Goal: Task Accomplishment & Management: Complete application form

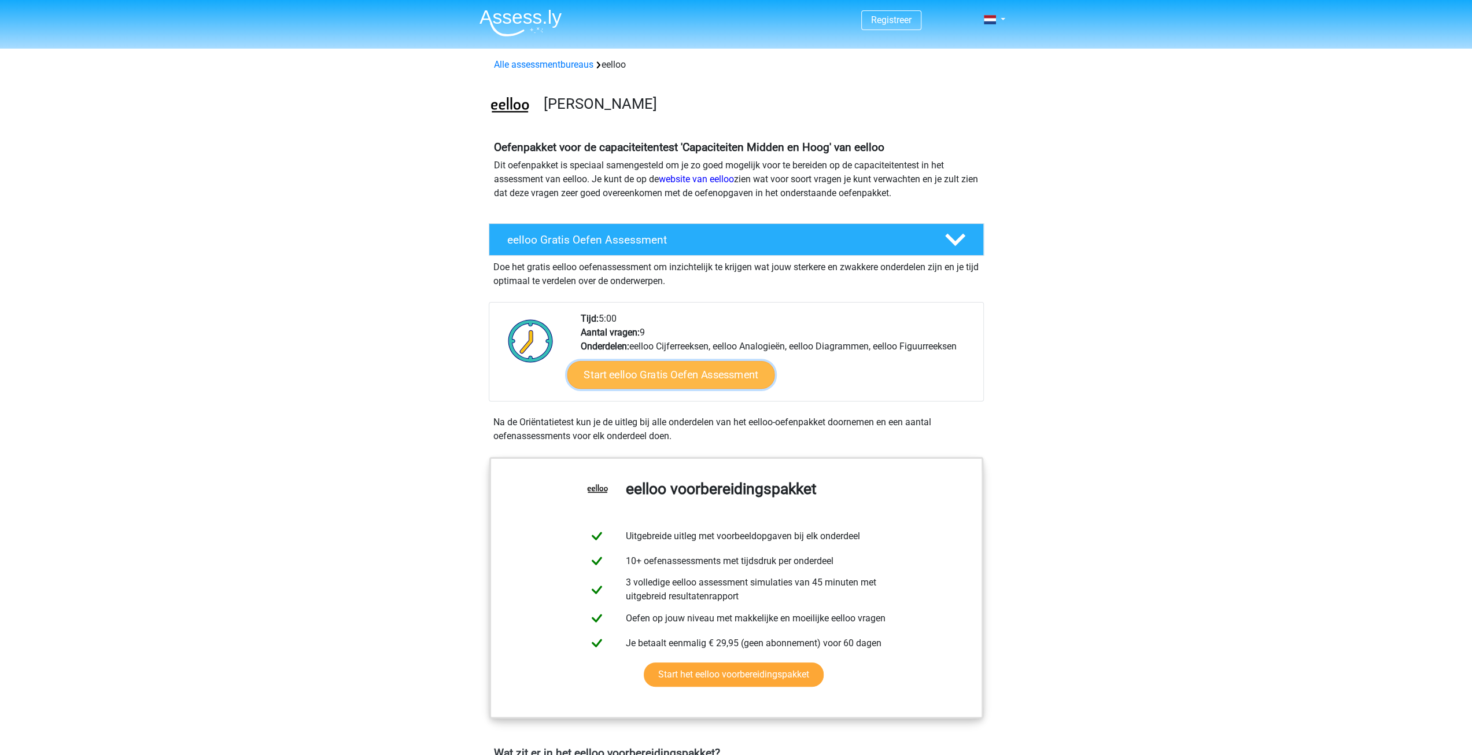
click at [734, 373] on link "Start eelloo Gratis Oefen Assessment" at bounding box center [671, 375] width 208 height 28
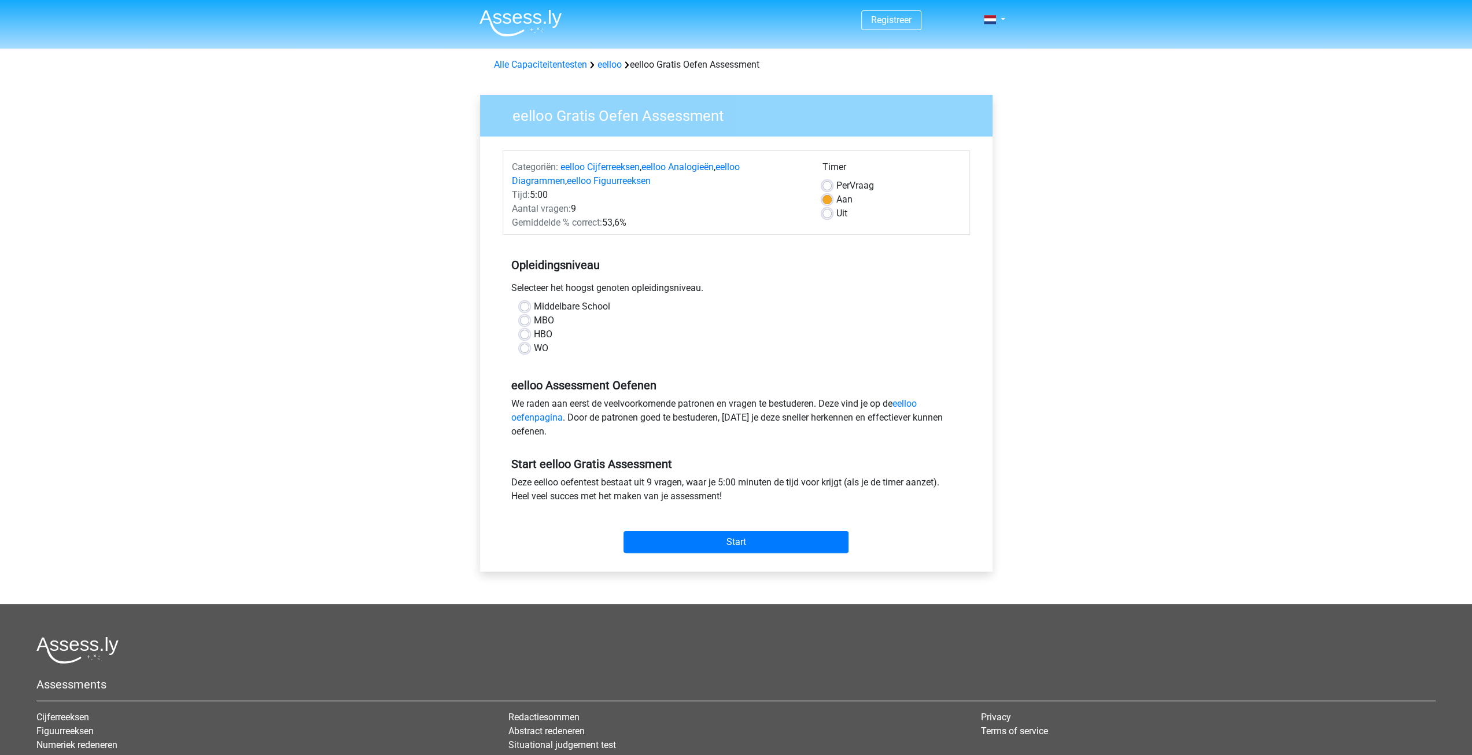
click at [544, 320] on label "MBO" at bounding box center [544, 320] width 20 height 14
click at [529, 320] on input "MBO" at bounding box center [524, 319] width 9 height 12
radio input "true"
click at [690, 540] on input "Start" at bounding box center [735, 542] width 225 height 22
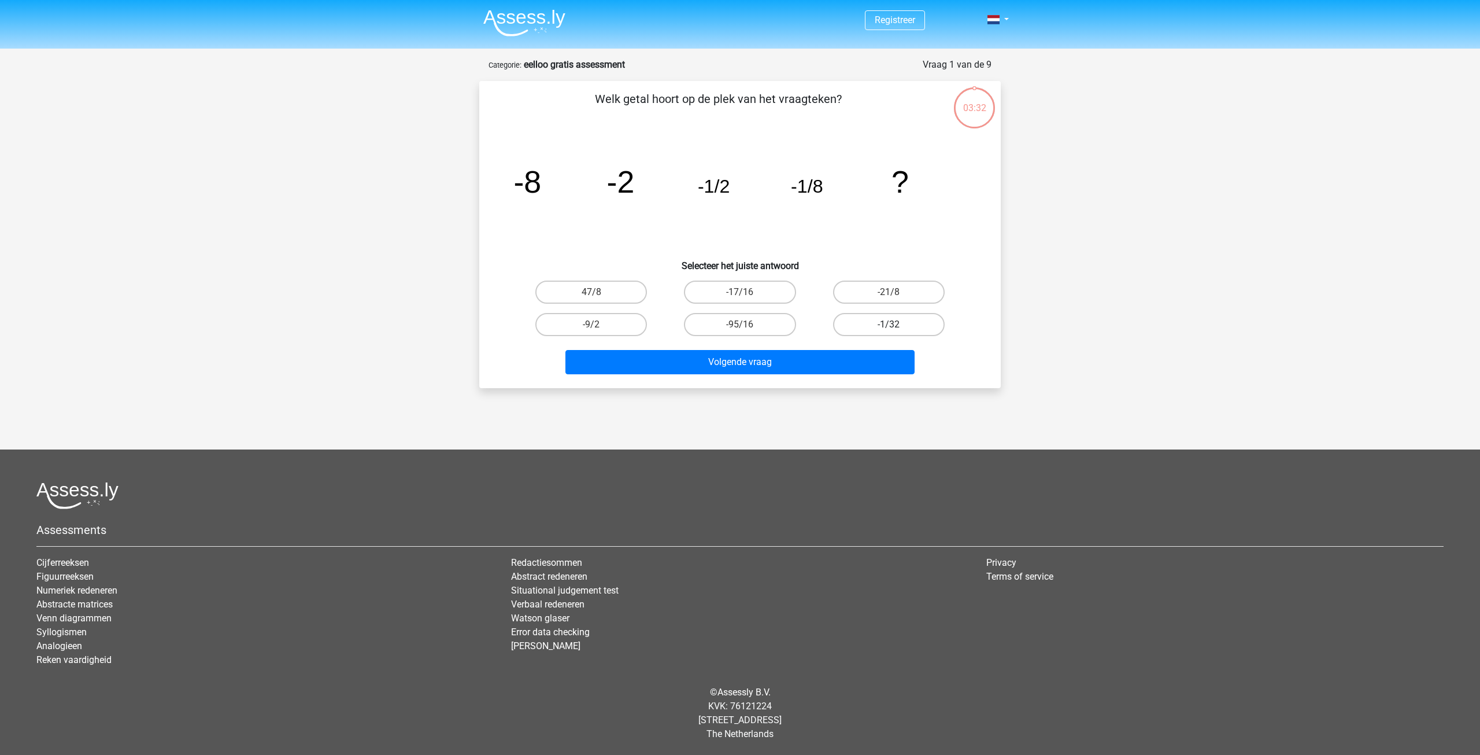
click at [899, 329] on label "-1/32" at bounding box center [889, 324] width 112 height 23
click at [896, 329] on input "-1/32" at bounding box center [893, 328] width 8 height 8
radio input "true"
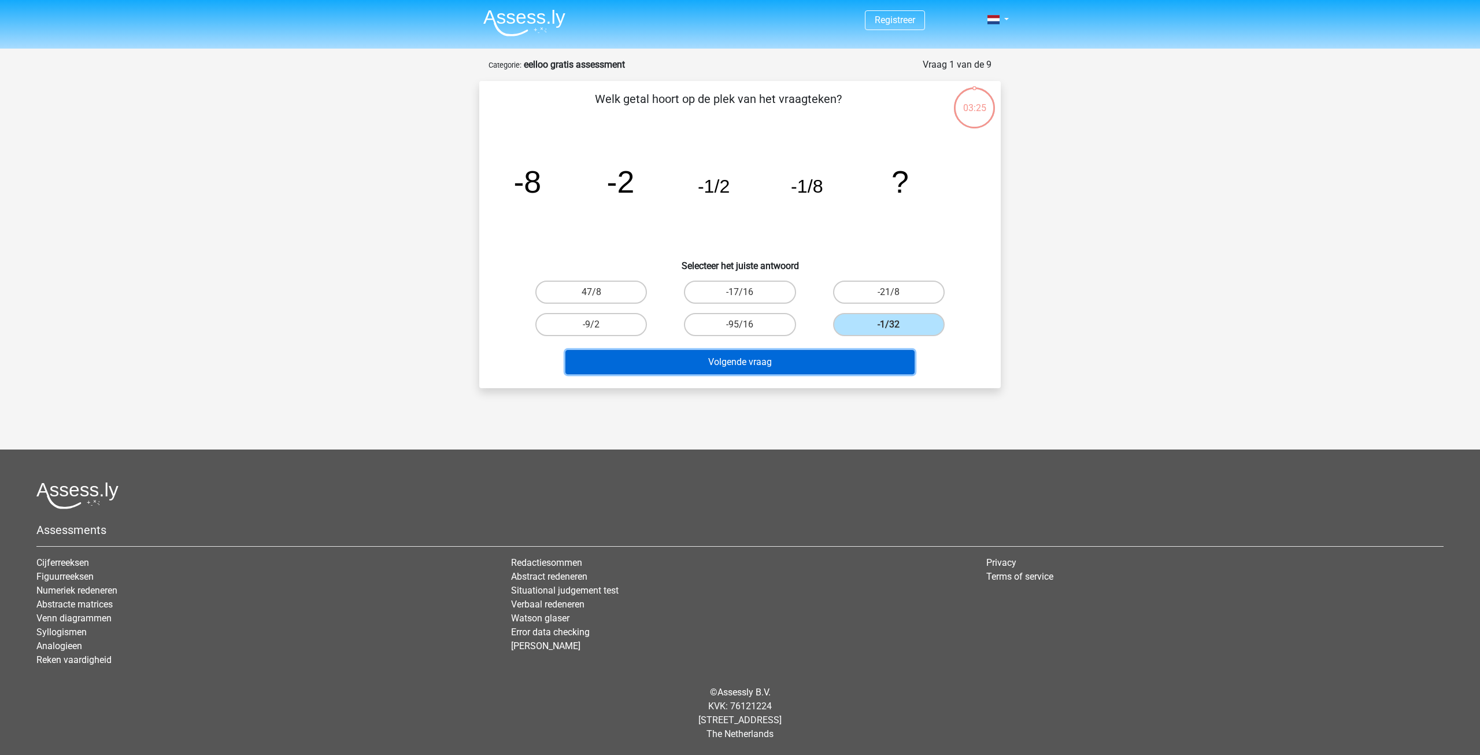
click at [878, 360] on button "Volgende vraag" at bounding box center [741, 362] width 350 height 24
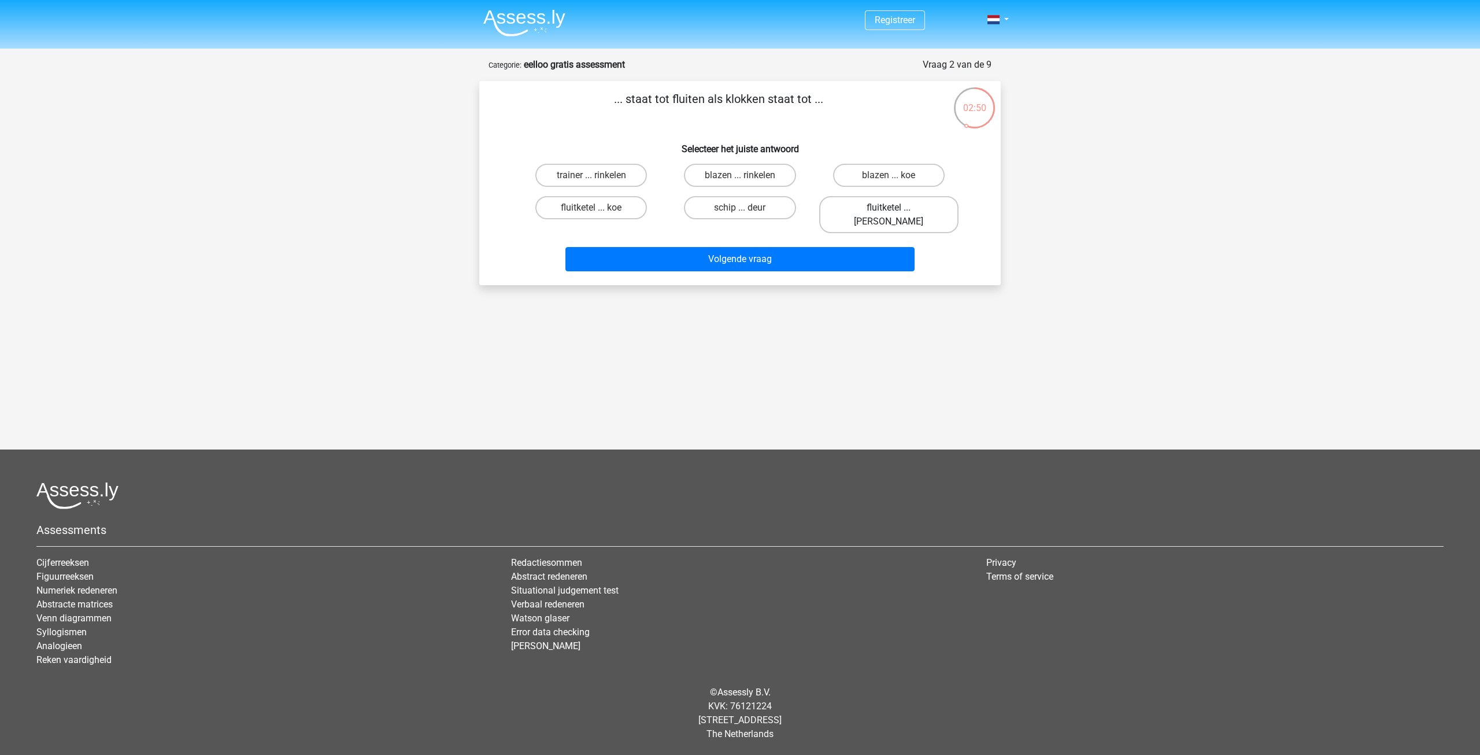
click at [865, 206] on label "fluitketel ... luiden" at bounding box center [888, 214] width 139 height 37
click at [889, 208] on input "fluitketel ... luiden" at bounding box center [893, 212] width 8 height 8
radio input "true"
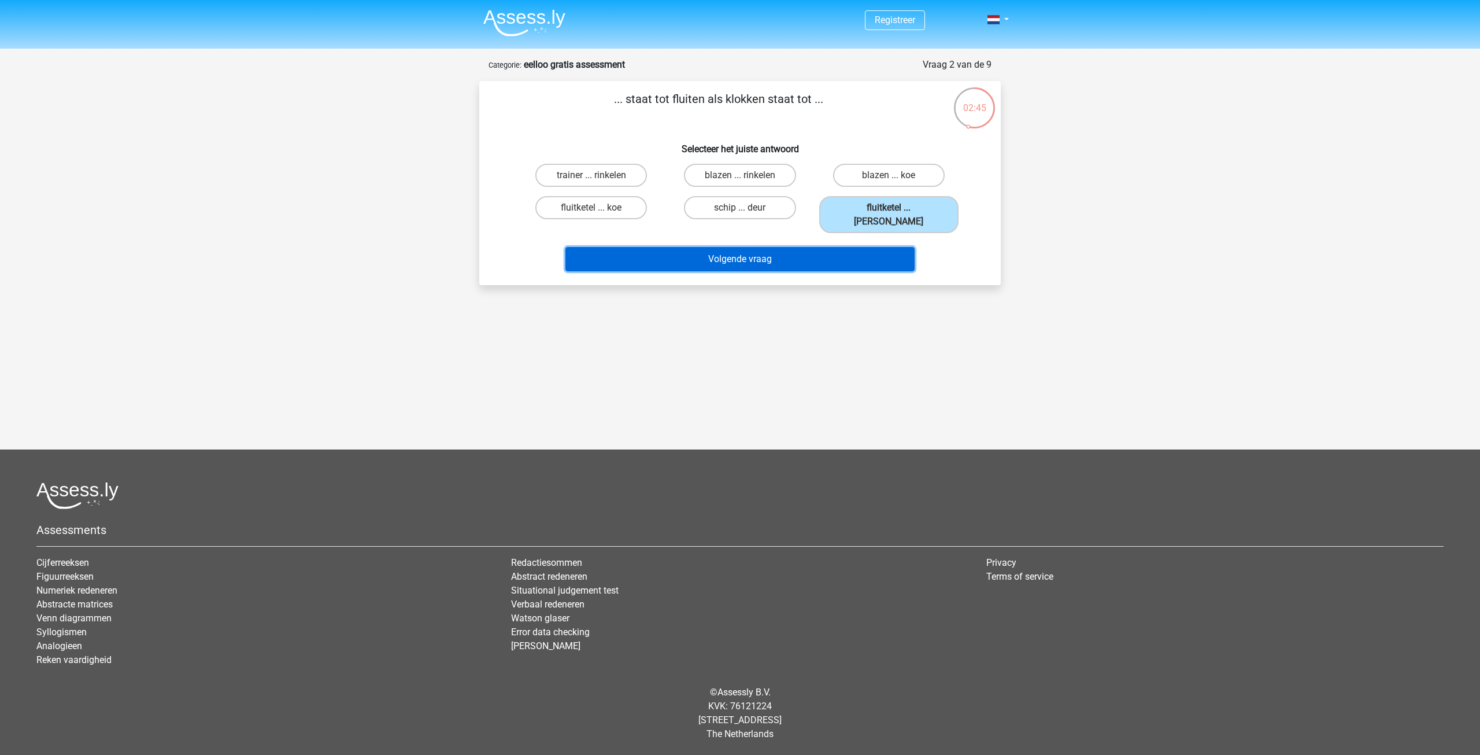
click at [839, 247] on button "Volgende vraag" at bounding box center [741, 259] width 350 height 24
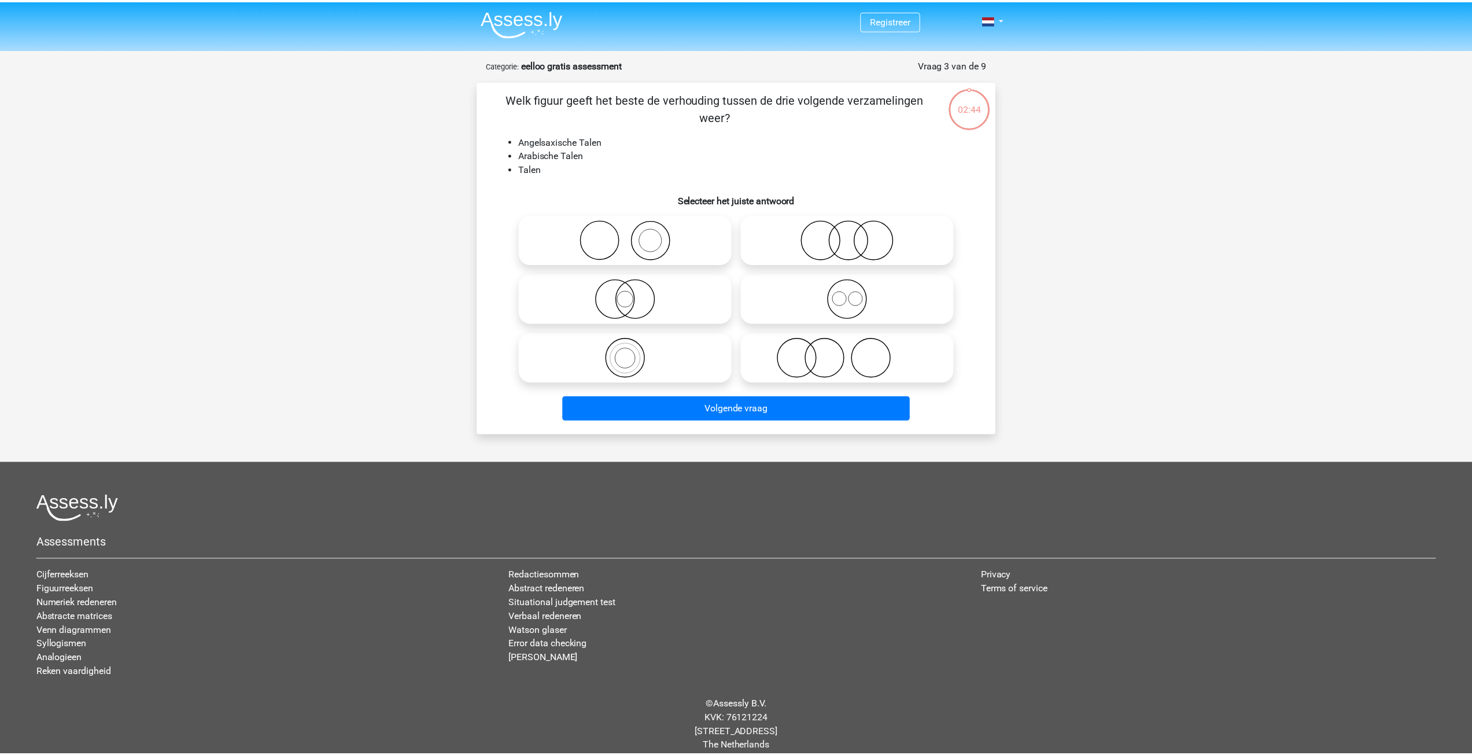
scroll to position [12, 0]
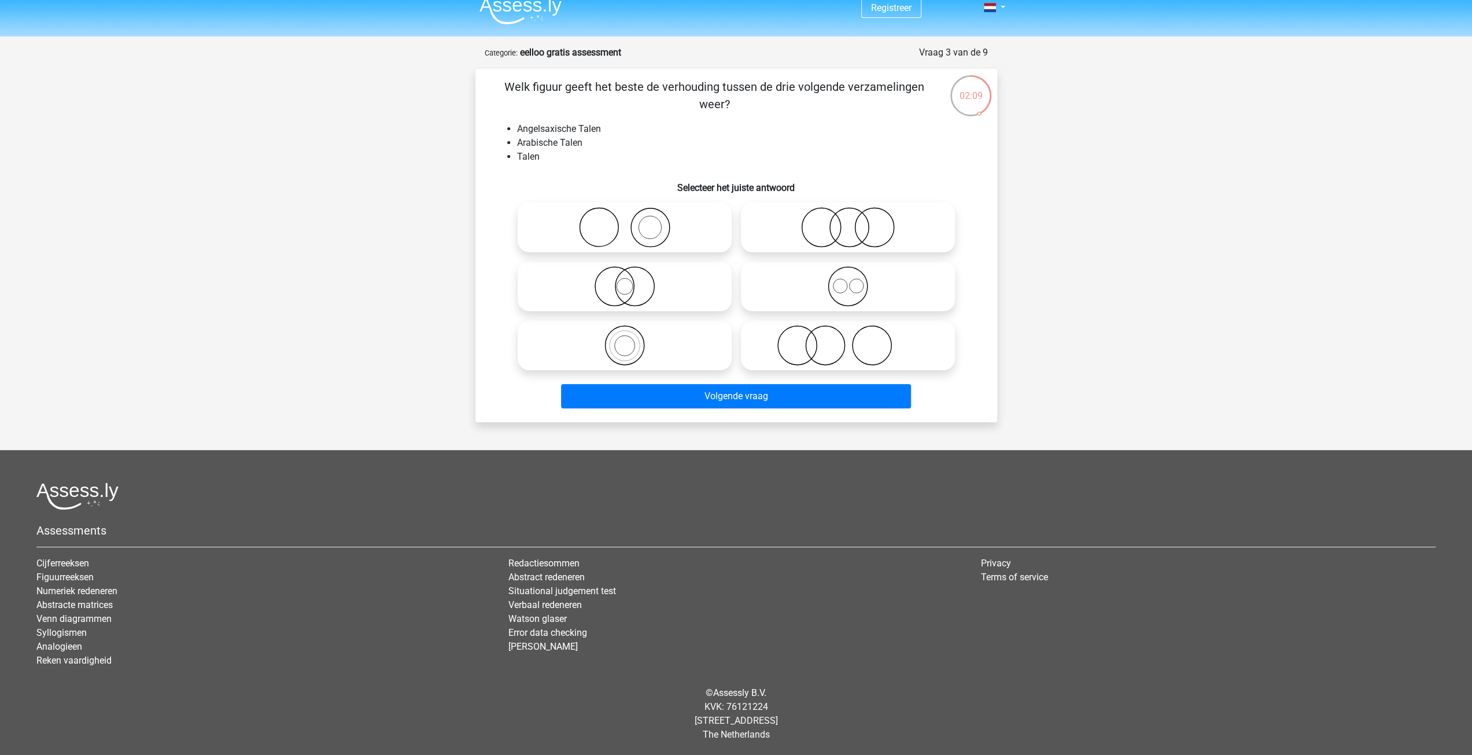
click at [686, 347] on icon at bounding box center [624, 345] width 205 height 40
click at [632, 339] on input "radio" at bounding box center [629, 336] width 8 height 8
radio input "true"
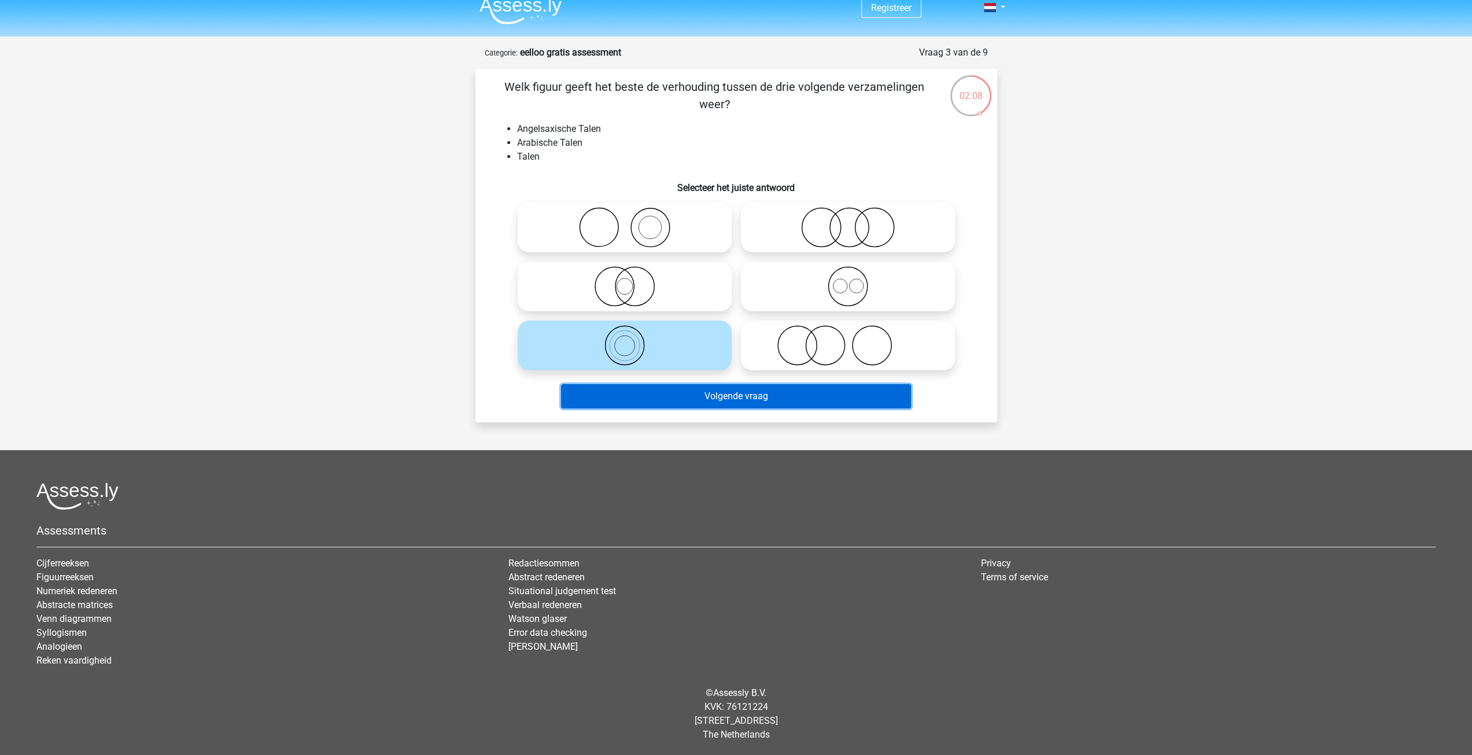
click at [754, 400] on button "Volgende vraag" at bounding box center [736, 396] width 350 height 24
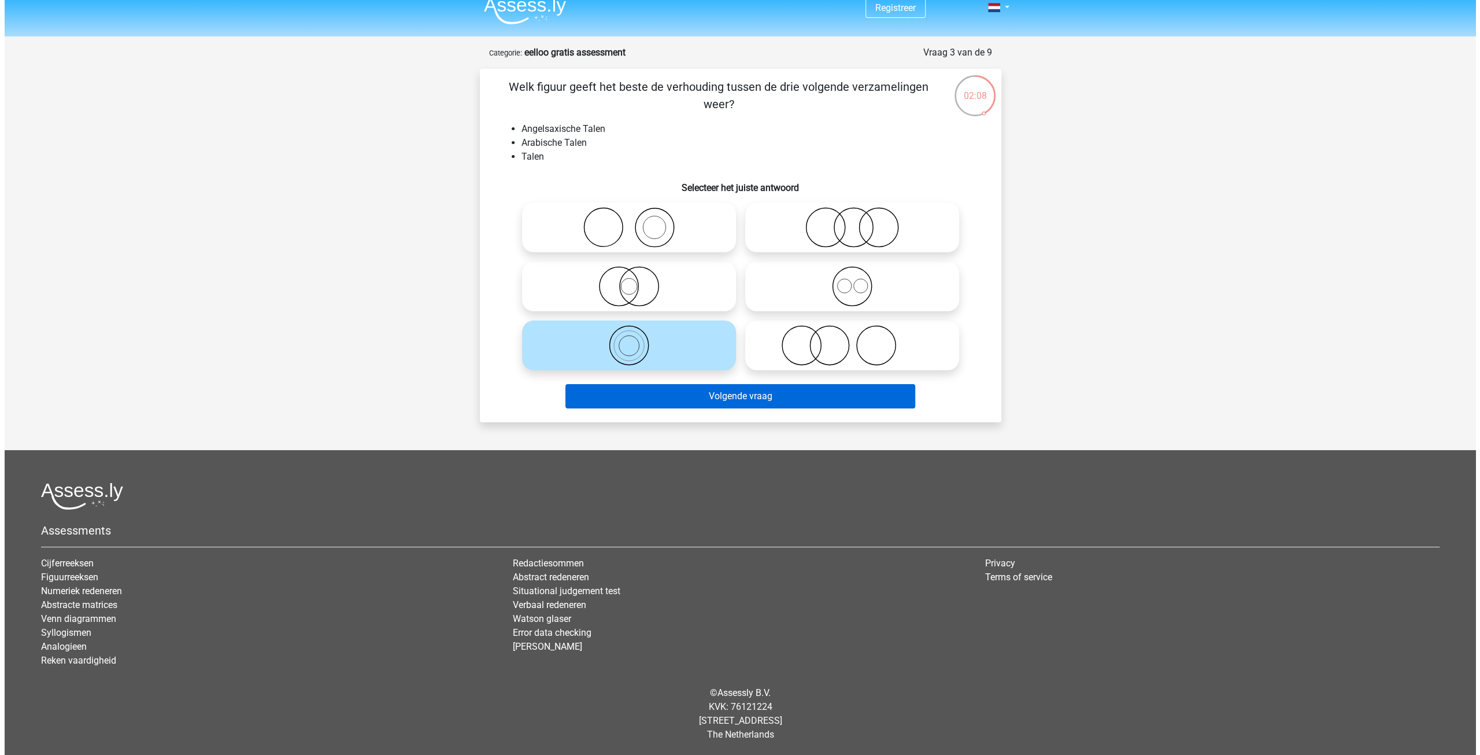
scroll to position [0, 0]
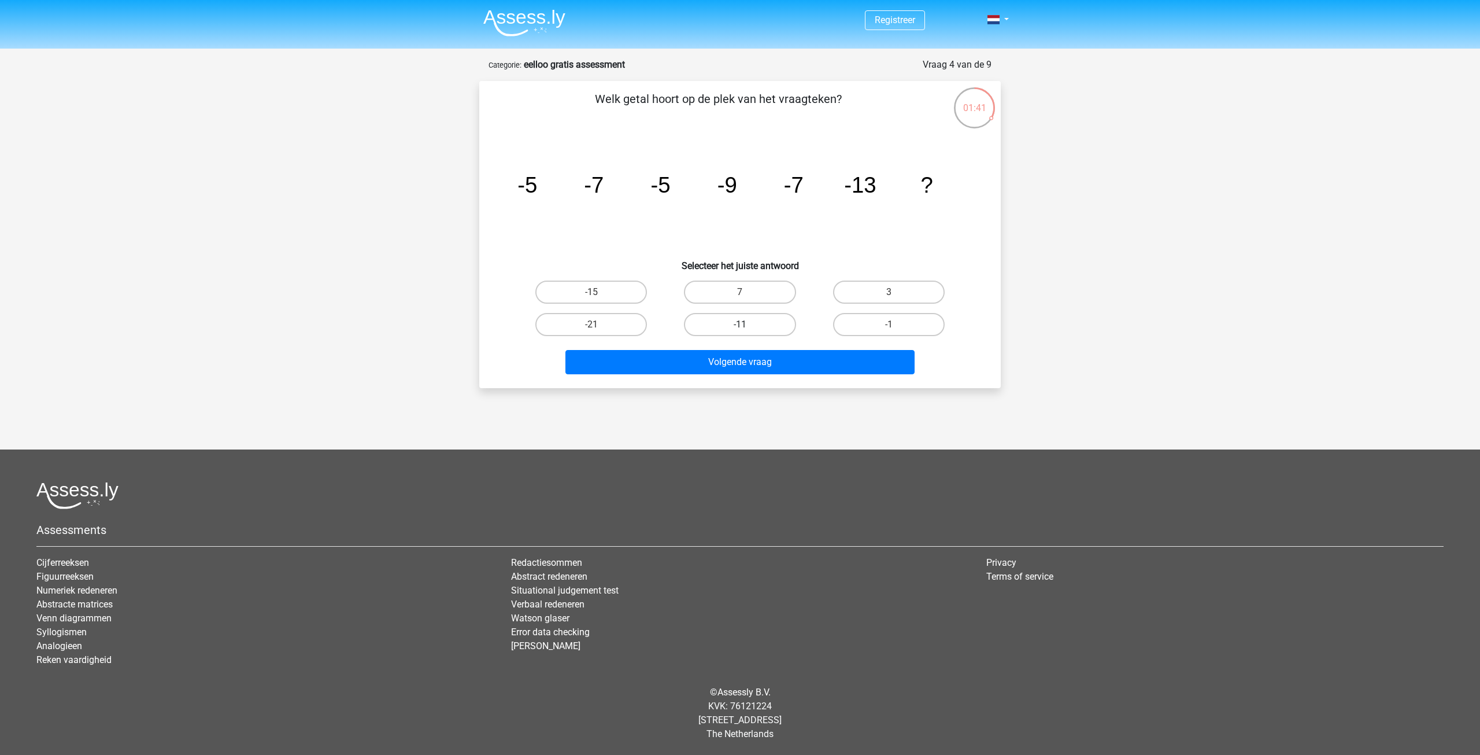
click at [730, 326] on label "-11" at bounding box center [740, 324] width 112 height 23
click at [740, 326] on input "-11" at bounding box center [744, 328] width 8 height 8
radio input "true"
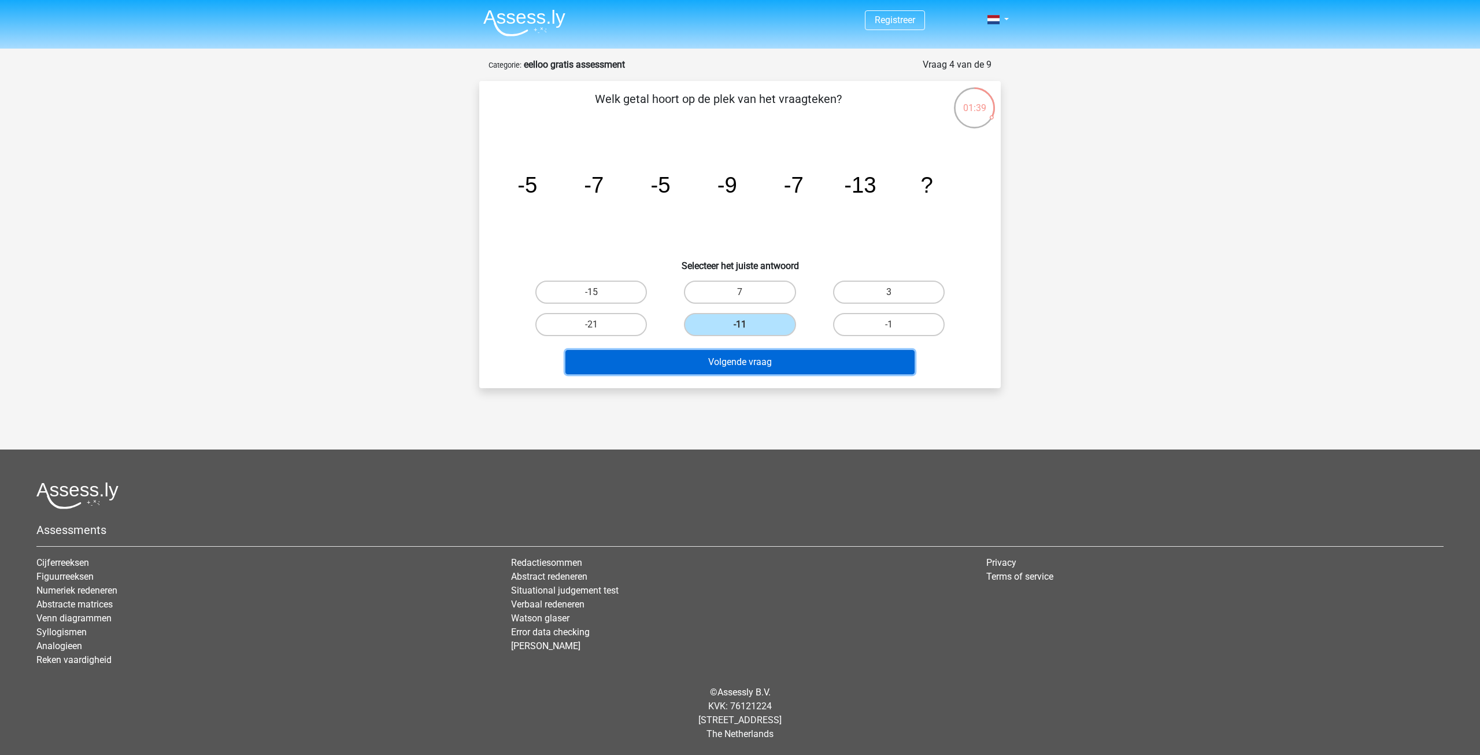
click at [767, 360] on button "Volgende vraag" at bounding box center [741, 362] width 350 height 24
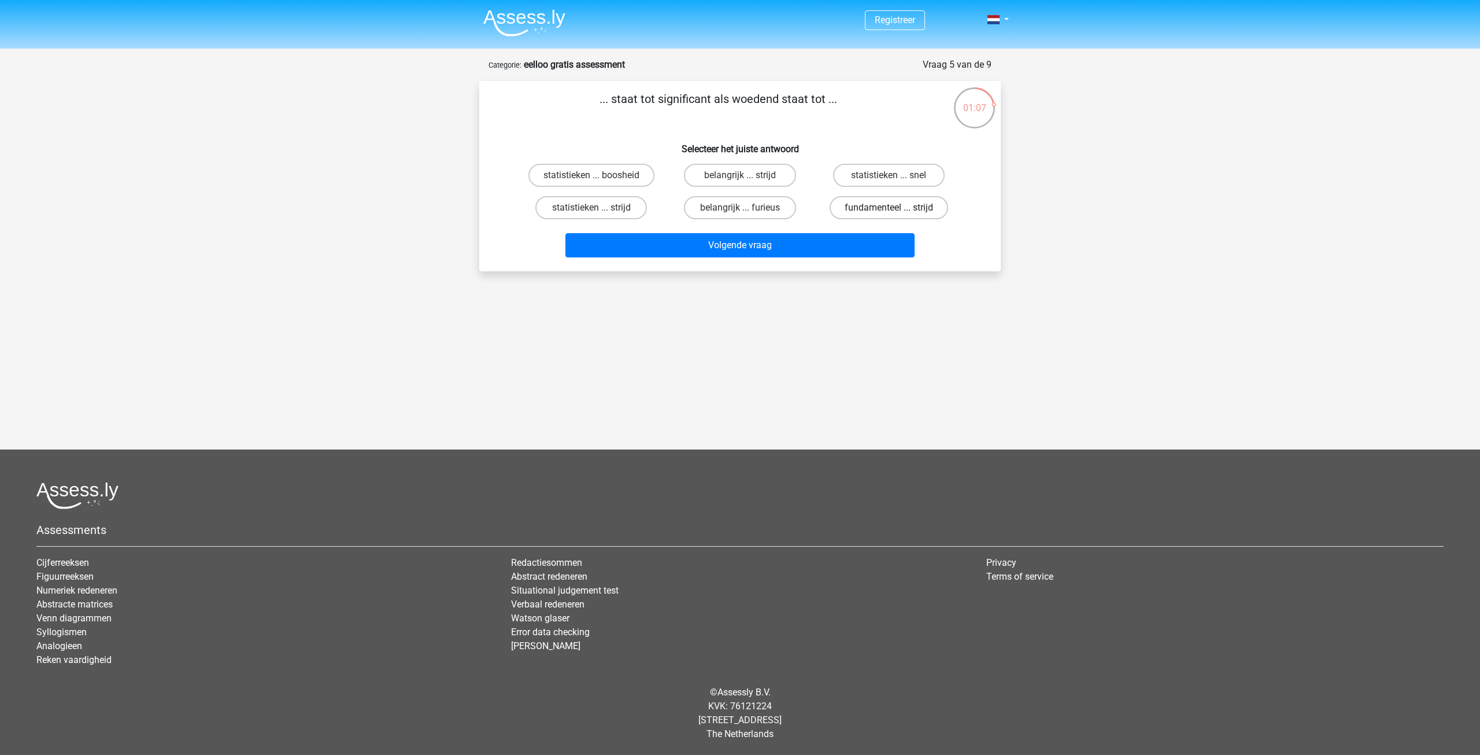
click at [872, 204] on label "fundamenteel ... strijd" at bounding box center [889, 207] width 119 height 23
click at [889, 208] on input "fundamenteel ... strijd" at bounding box center [893, 212] width 8 height 8
radio input "true"
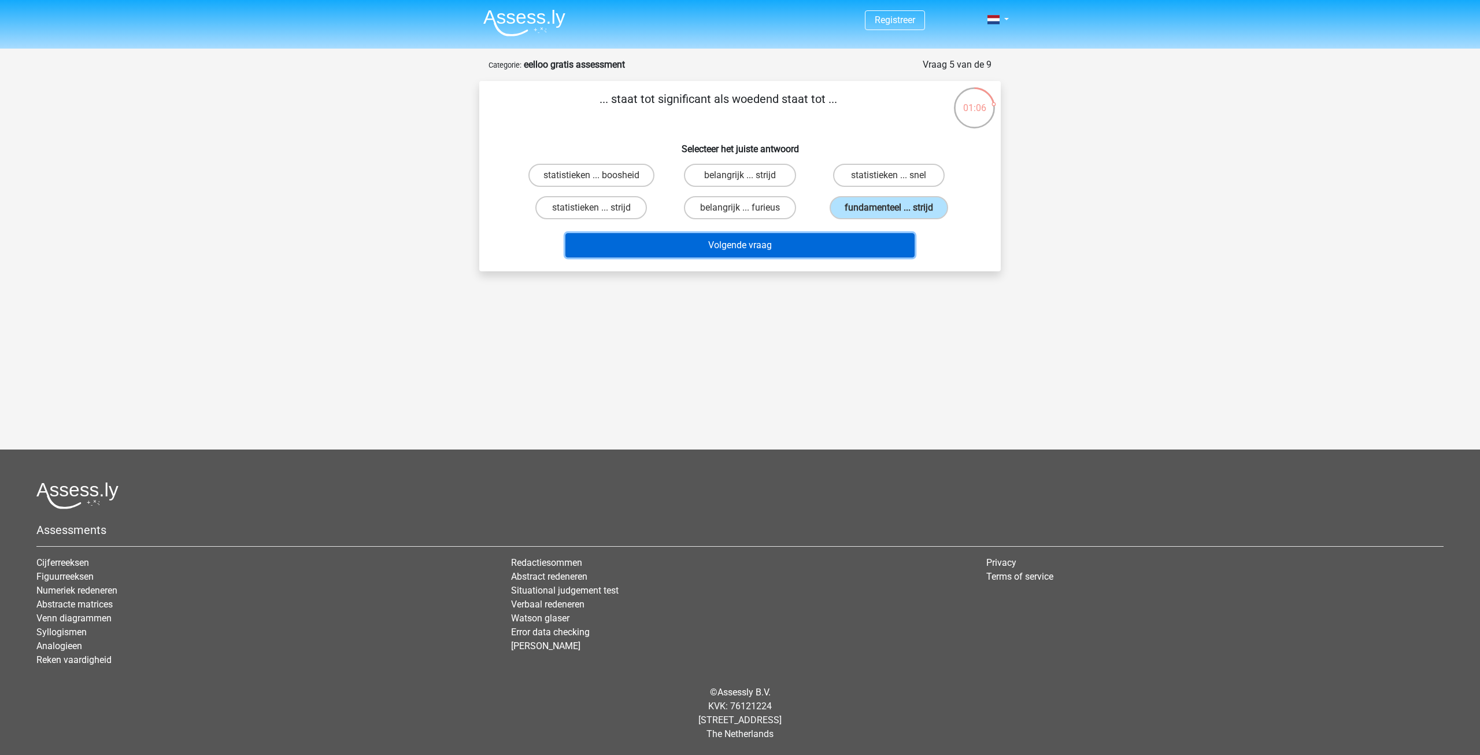
click at [859, 238] on button "Volgende vraag" at bounding box center [741, 245] width 350 height 24
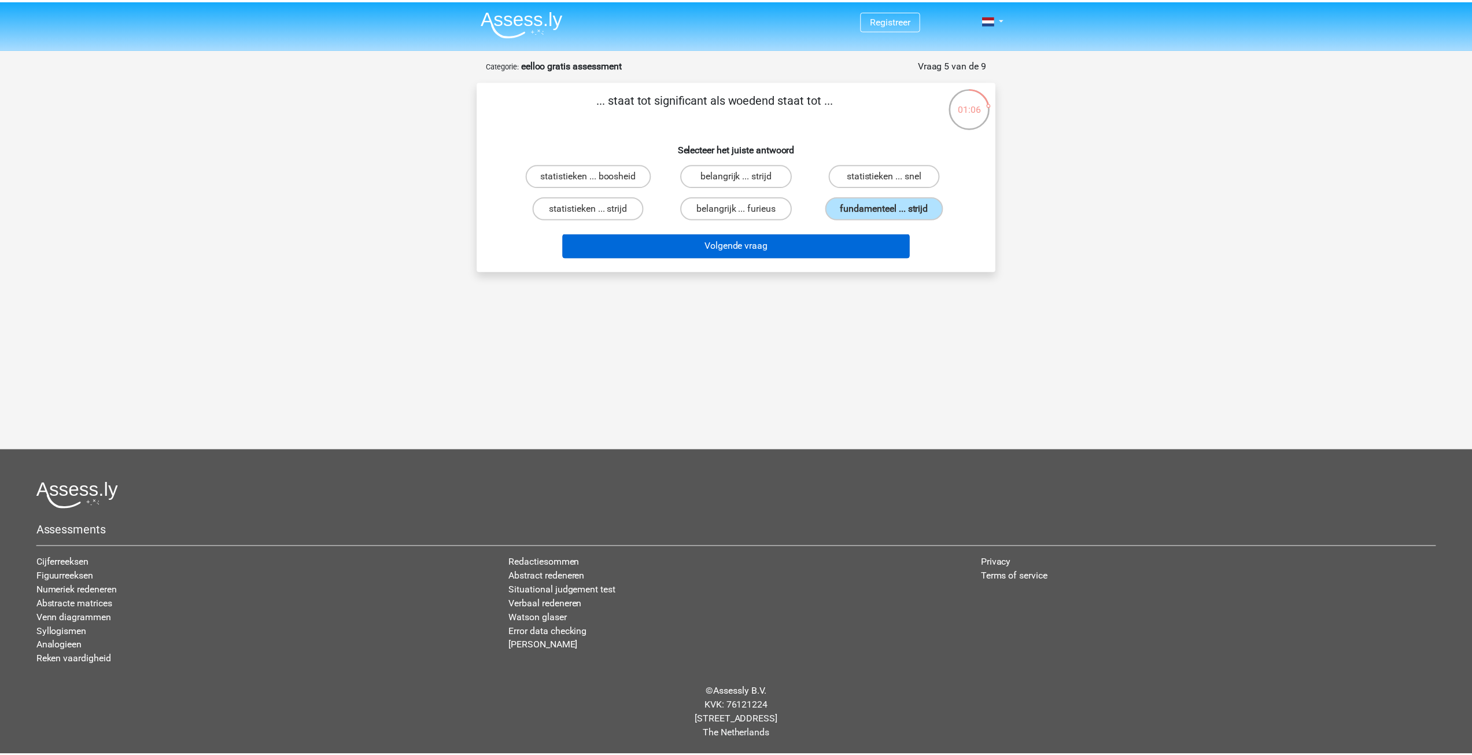
scroll to position [12, 0]
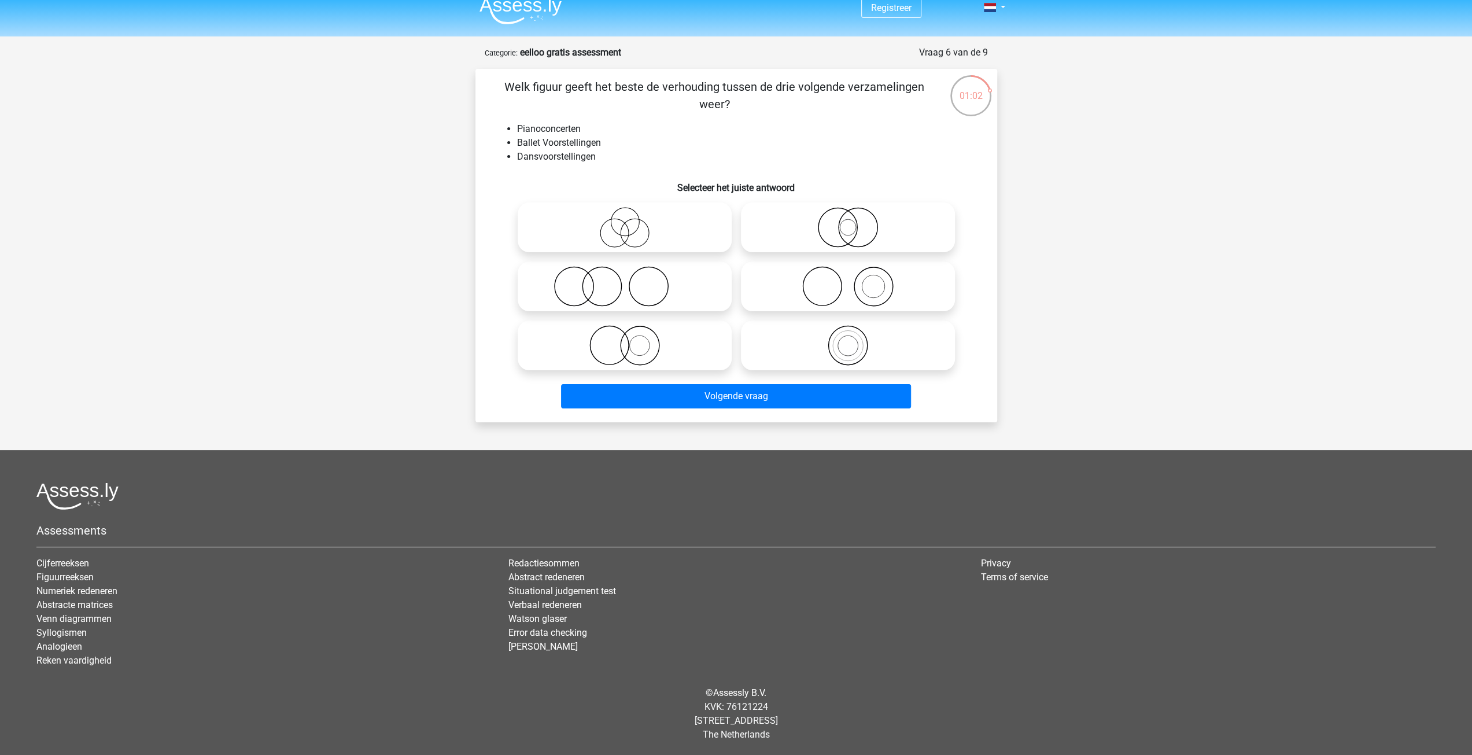
click at [661, 224] on icon at bounding box center [624, 227] width 205 height 40
click at [632, 221] on input "radio" at bounding box center [629, 218] width 8 height 8
radio input "true"
click at [737, 383] on div "Volgende vraag" at bounding box center [736, 394] width 485 height 38
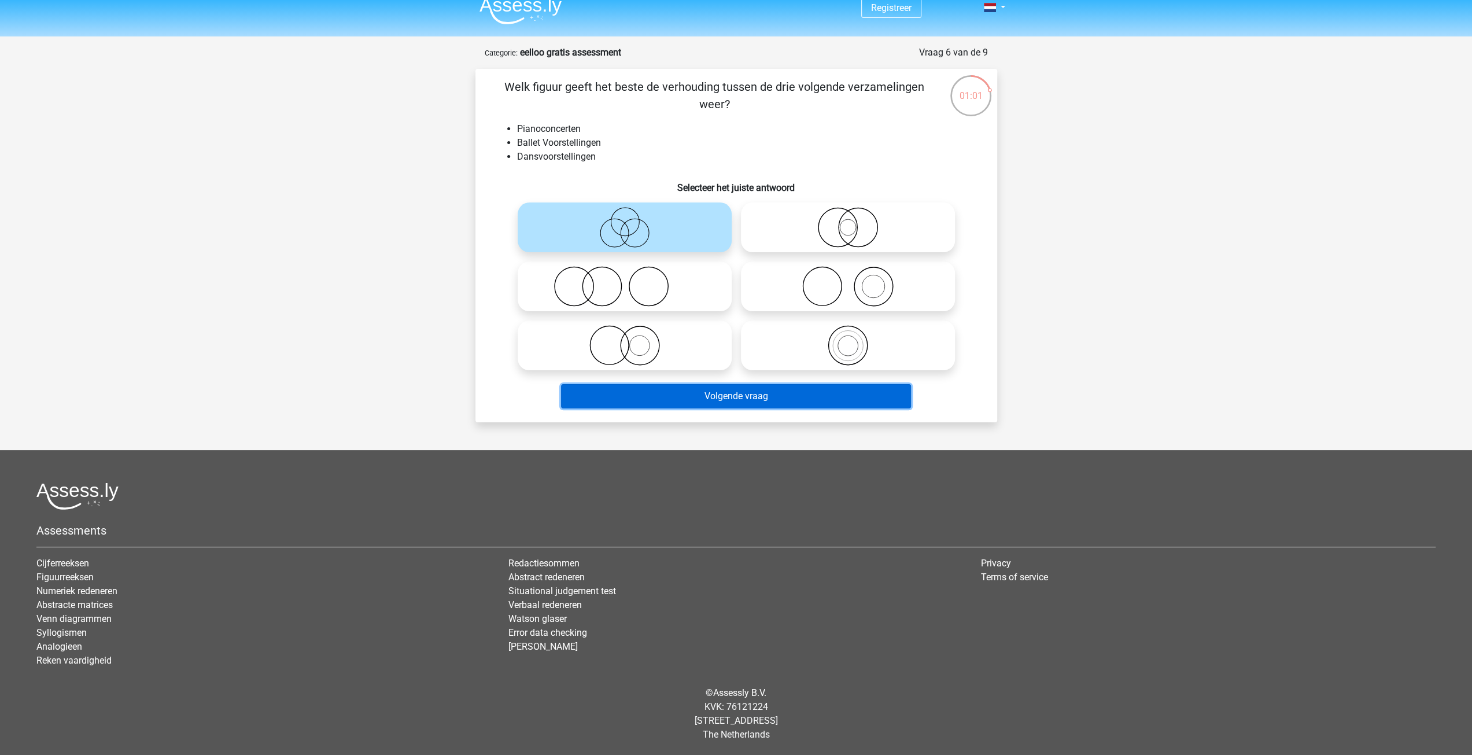
click at [751, 394] on button "Volgende vraag" at bounding box center [736, 396] width 350 height 24
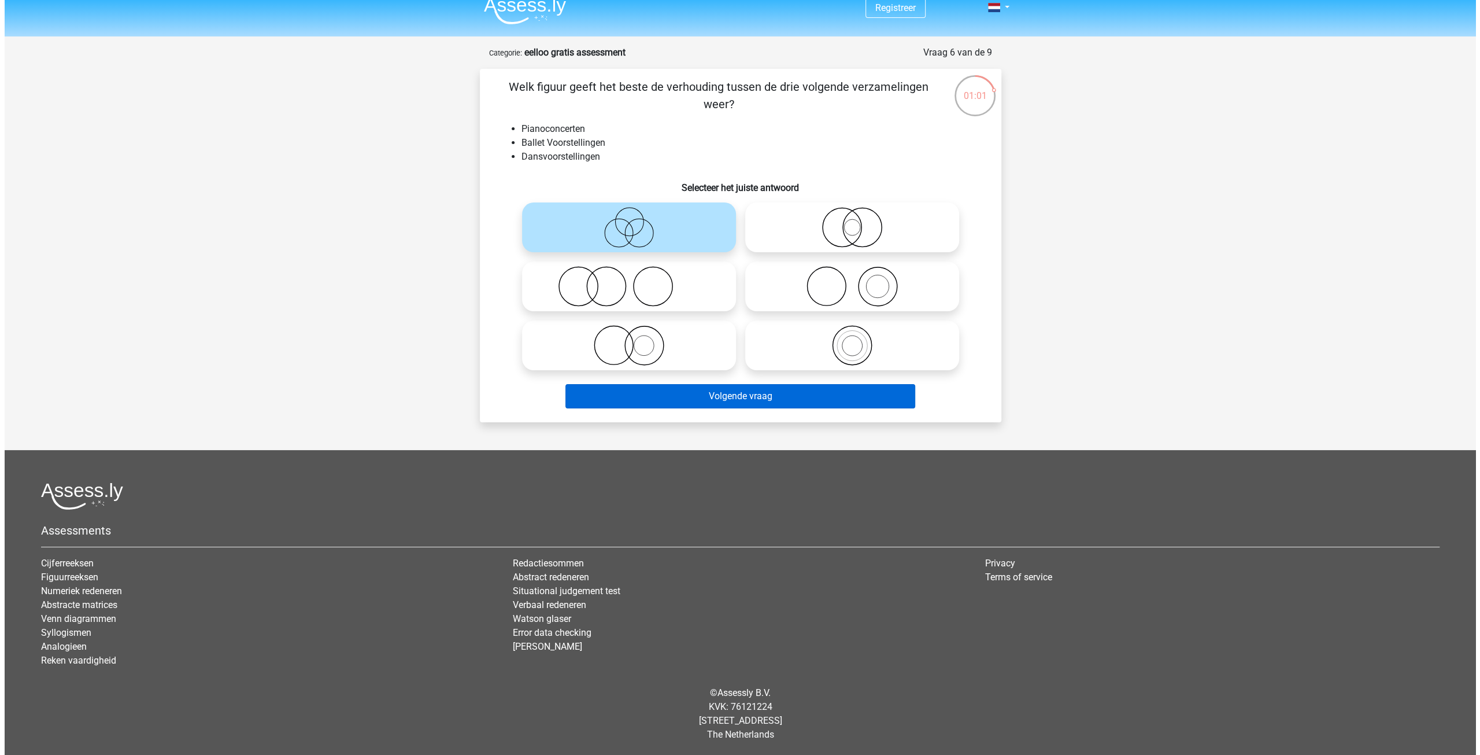
scroll to position [0, 0]
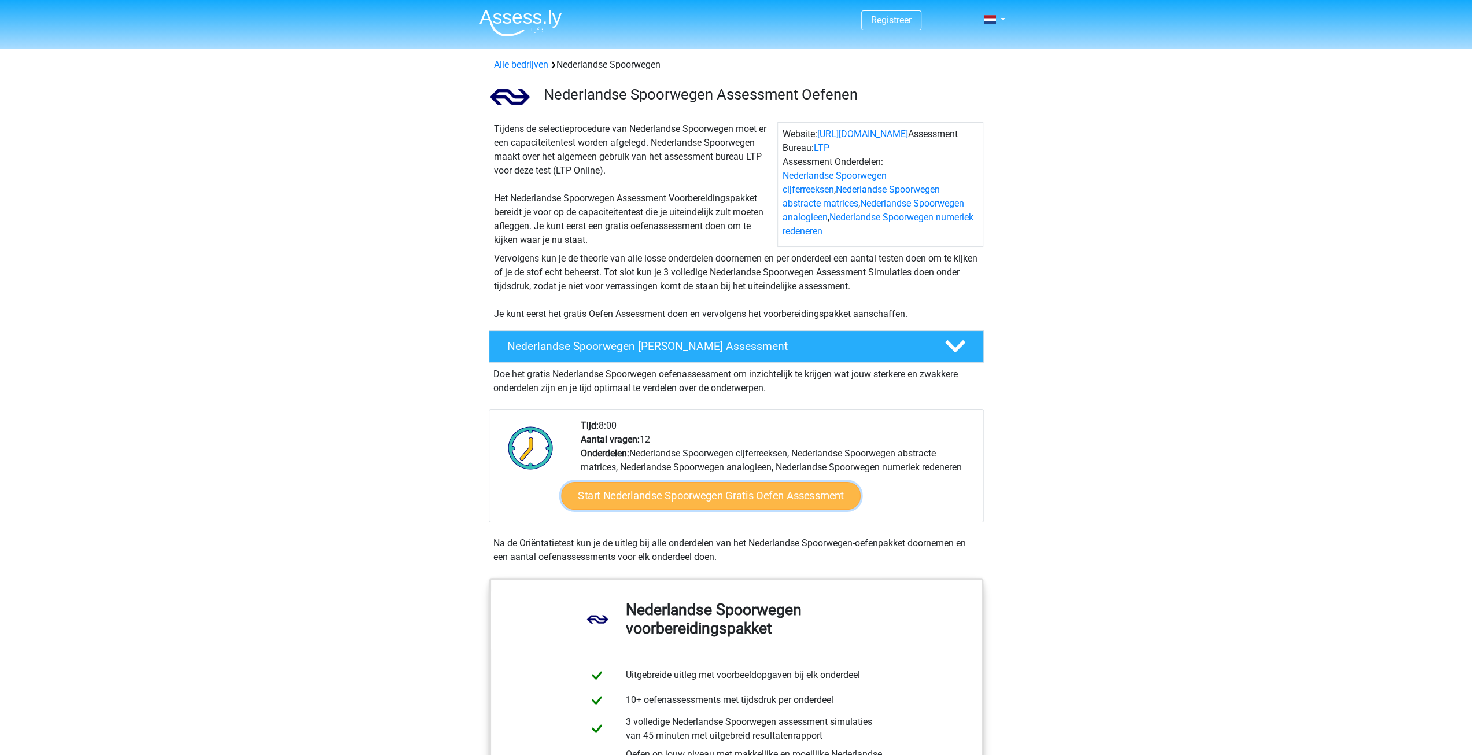
click at [767, 498] on link "Start Nederlandse Spoorwegen Gratis Oefen Assessment" at bounding box center [711, 496] width 300 height 28
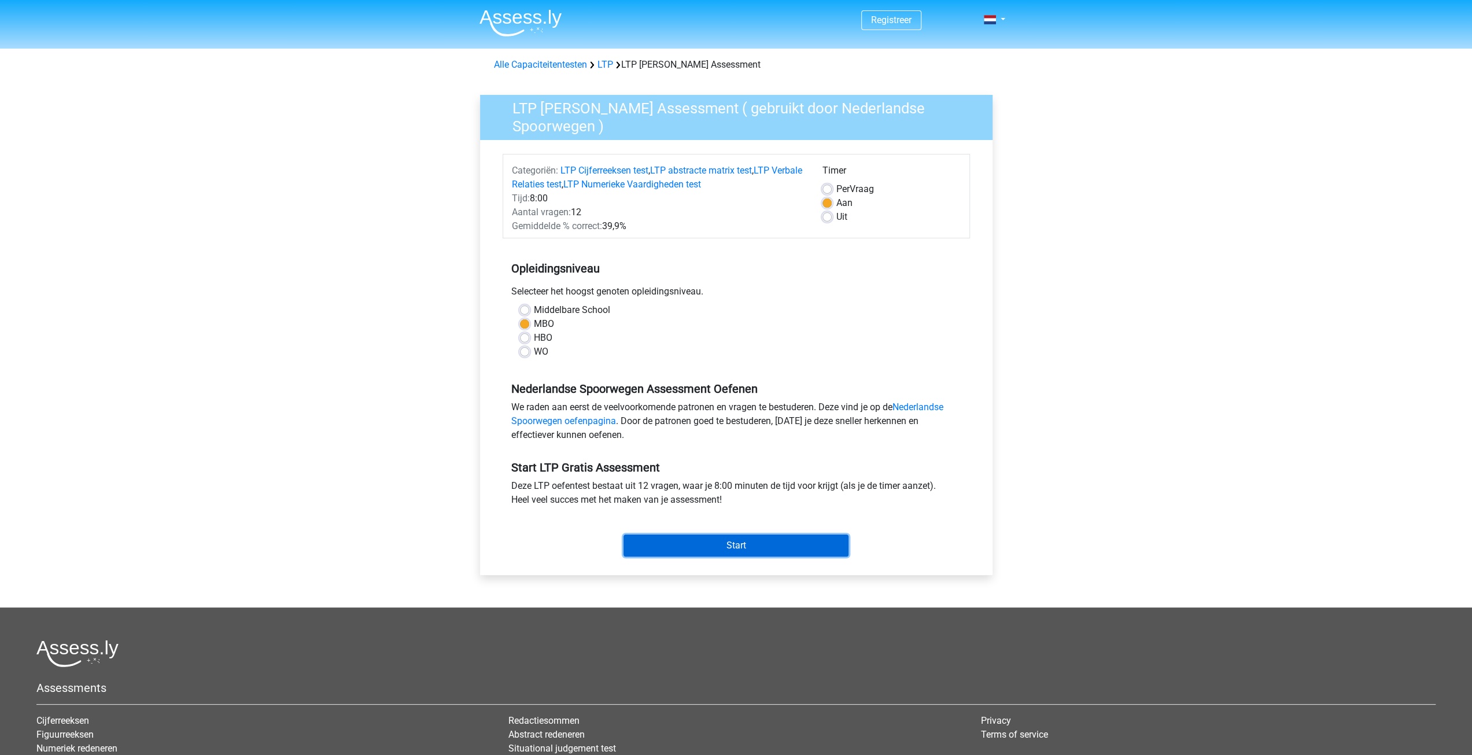
click at [780, 537] on input "Start" at bounding box center [735, 545] width 225 height 22
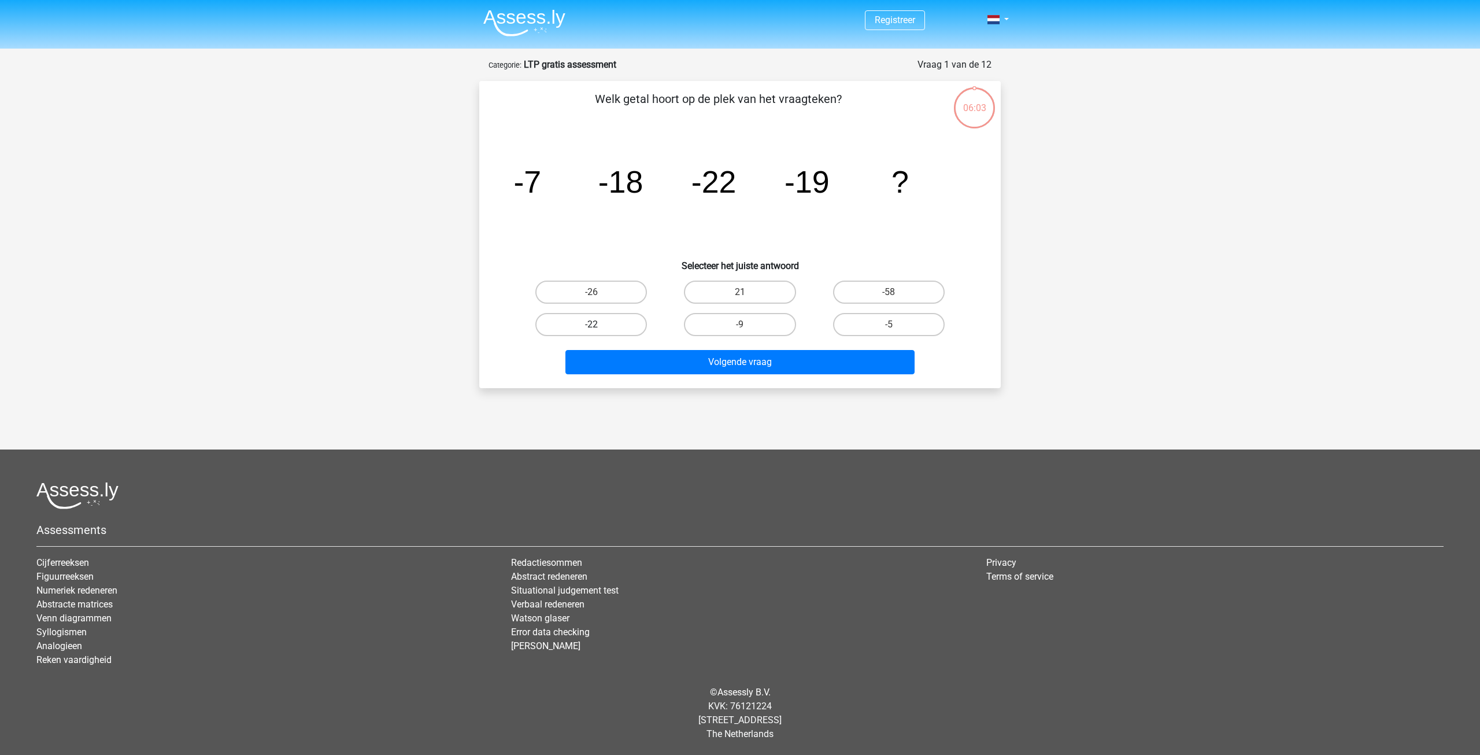
click at [616, 323] on label "-22" at bounding box center [591, 324] width 112 height 23
click at [599, 324] on input "-22" at bounding box center [596, 328] width 8 height 8
radio input "true"
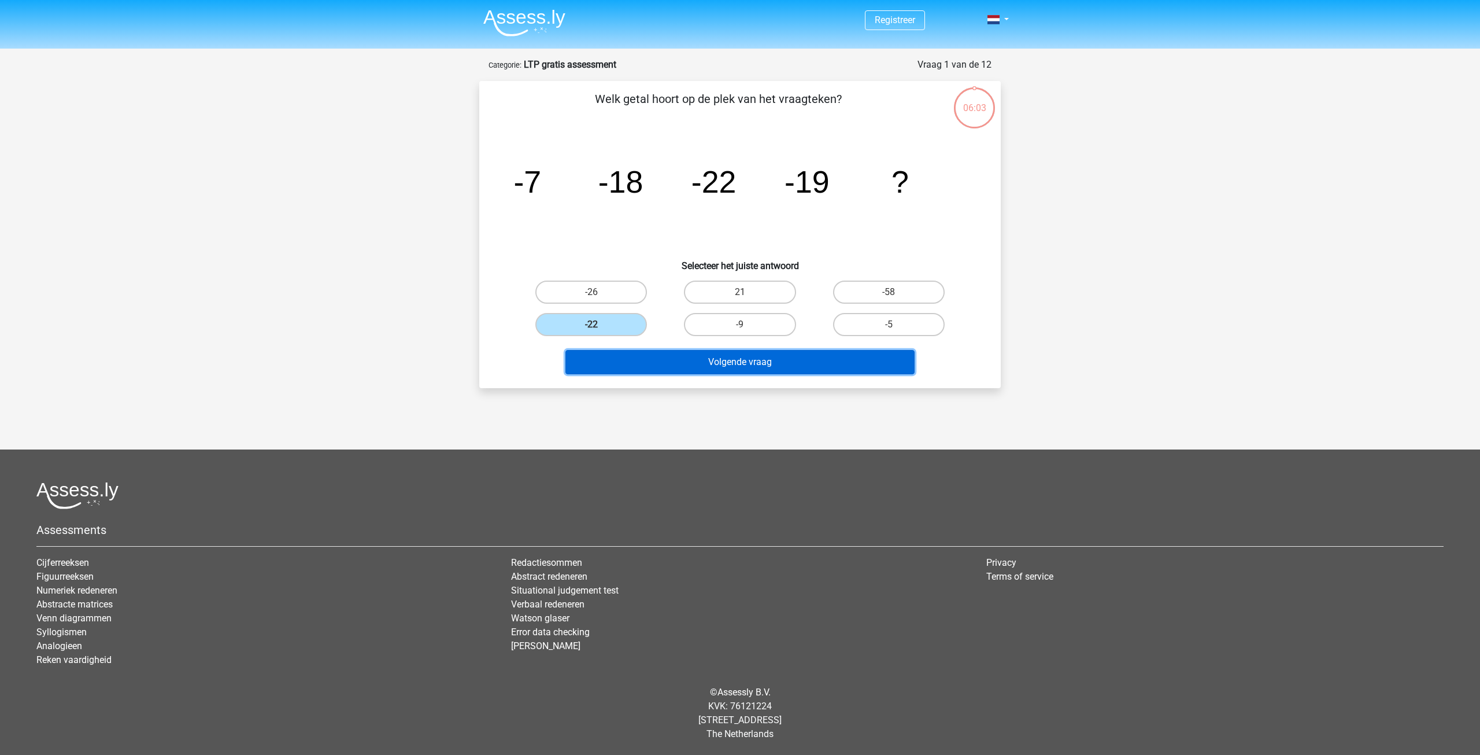
click at [708, 356] on button "Volgende vraag" at bounding box center [741, 362] width 350 height 24
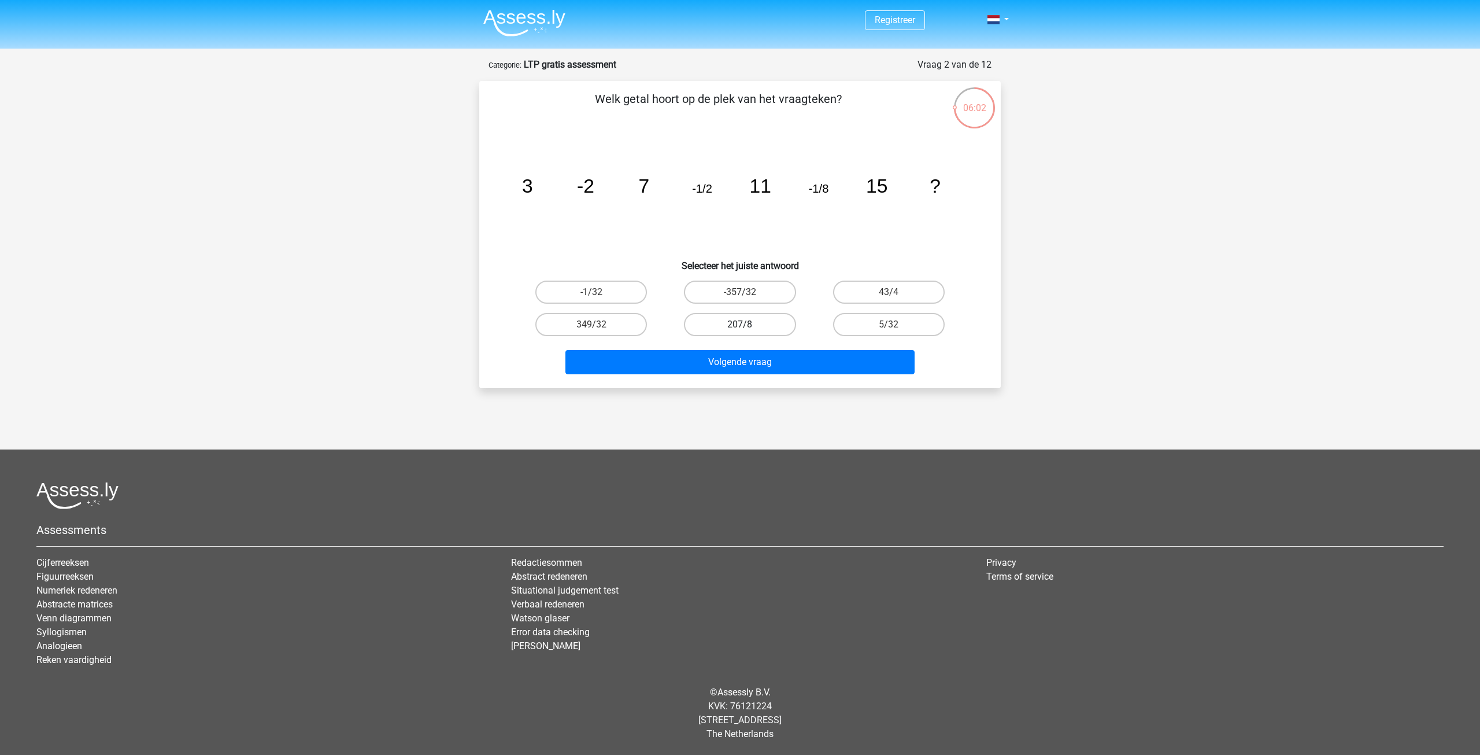
click at [737, 324] on label "207/8" at bounding box center [740, 324] width 112 height 23
click at [740, 324] on input "207/8" at bounding box center [744, 328] width 8 height 8
radio input "true"
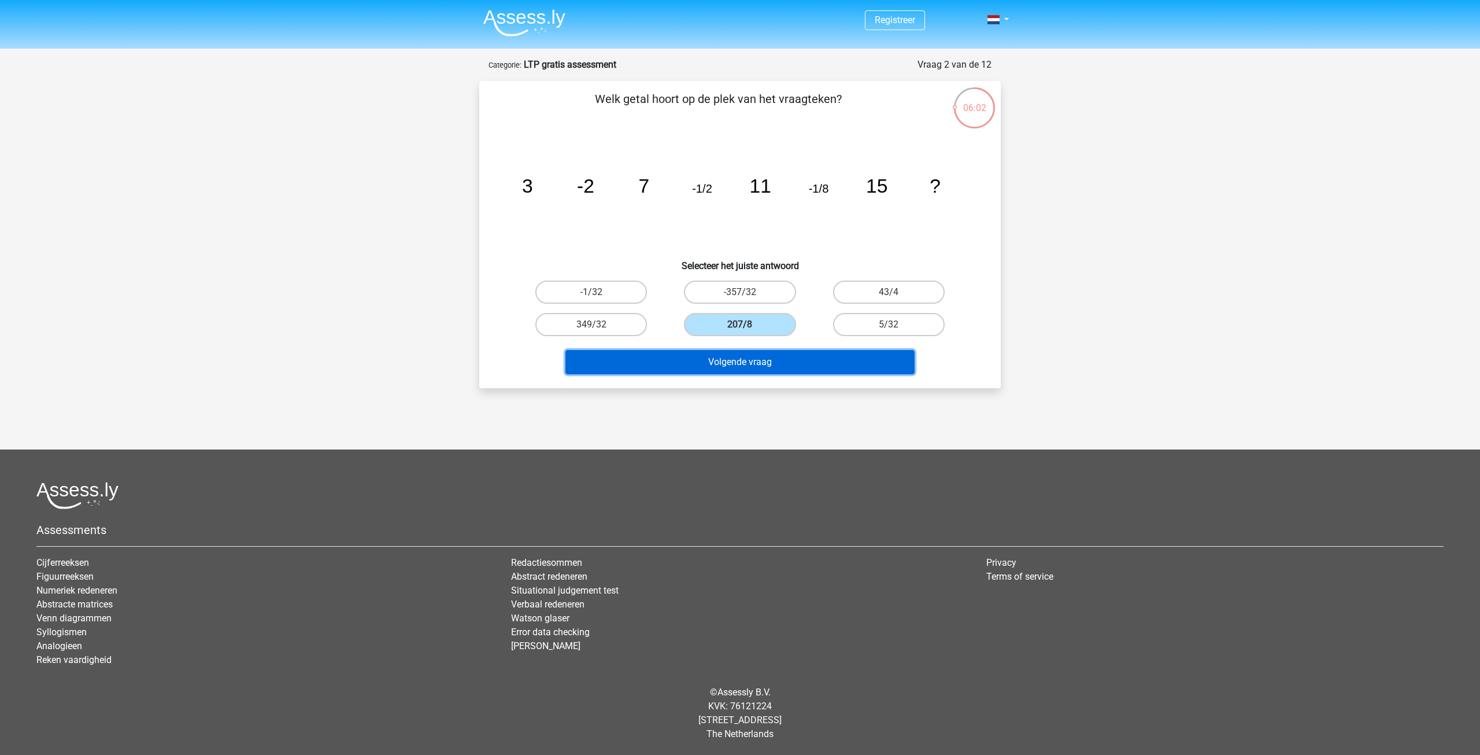
click at [739, 353] on button "Volgende vraag" at bounding box center [741, 362] width 350 height 24
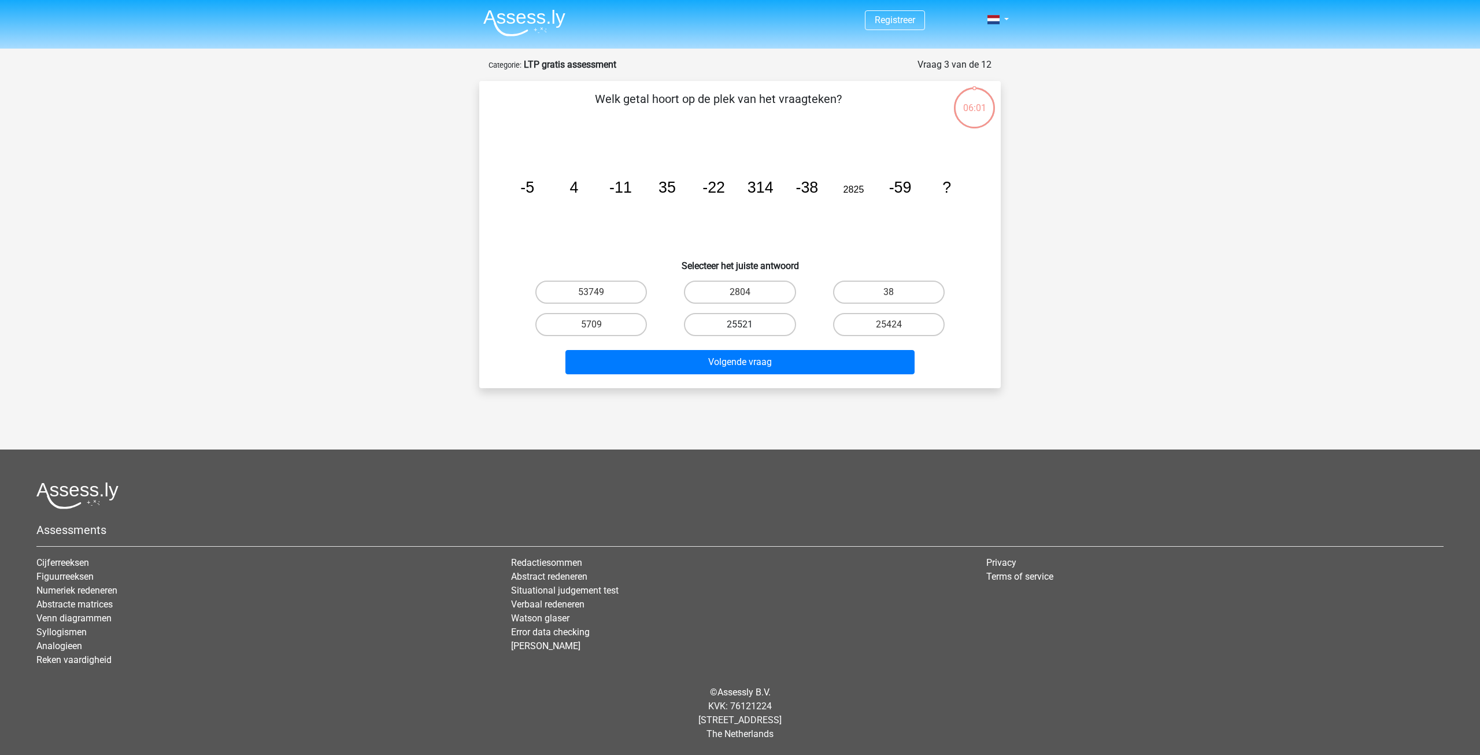
click at [747, 322] on label "25521" at bounding box center [740, 324] width 112 height 23
click at [747, 324] on input "25521" at bounding box center [744, 328] width 8 height 8
radio input "true"
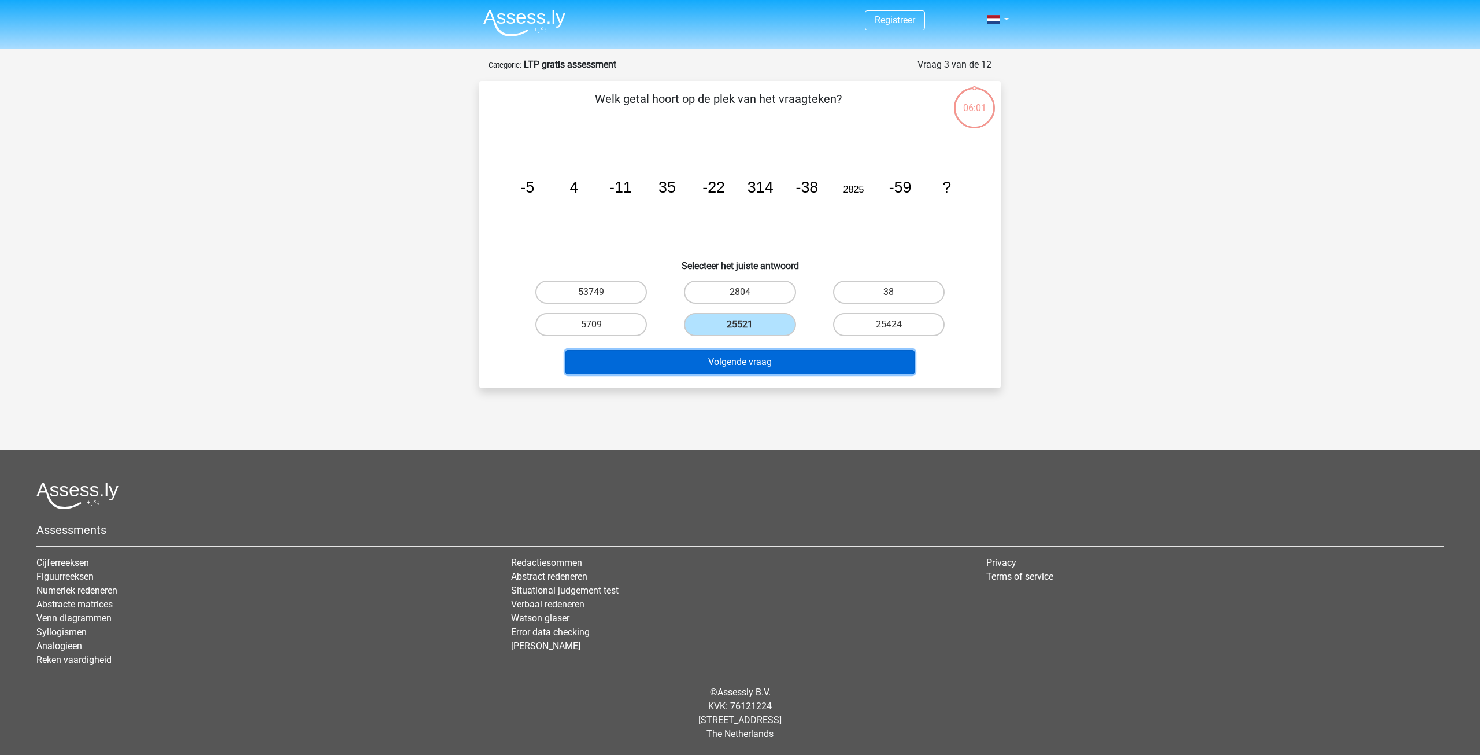
click at [751, 354] on button "Volgende vraag" at bounding box center [741, 362] width 350 height 24
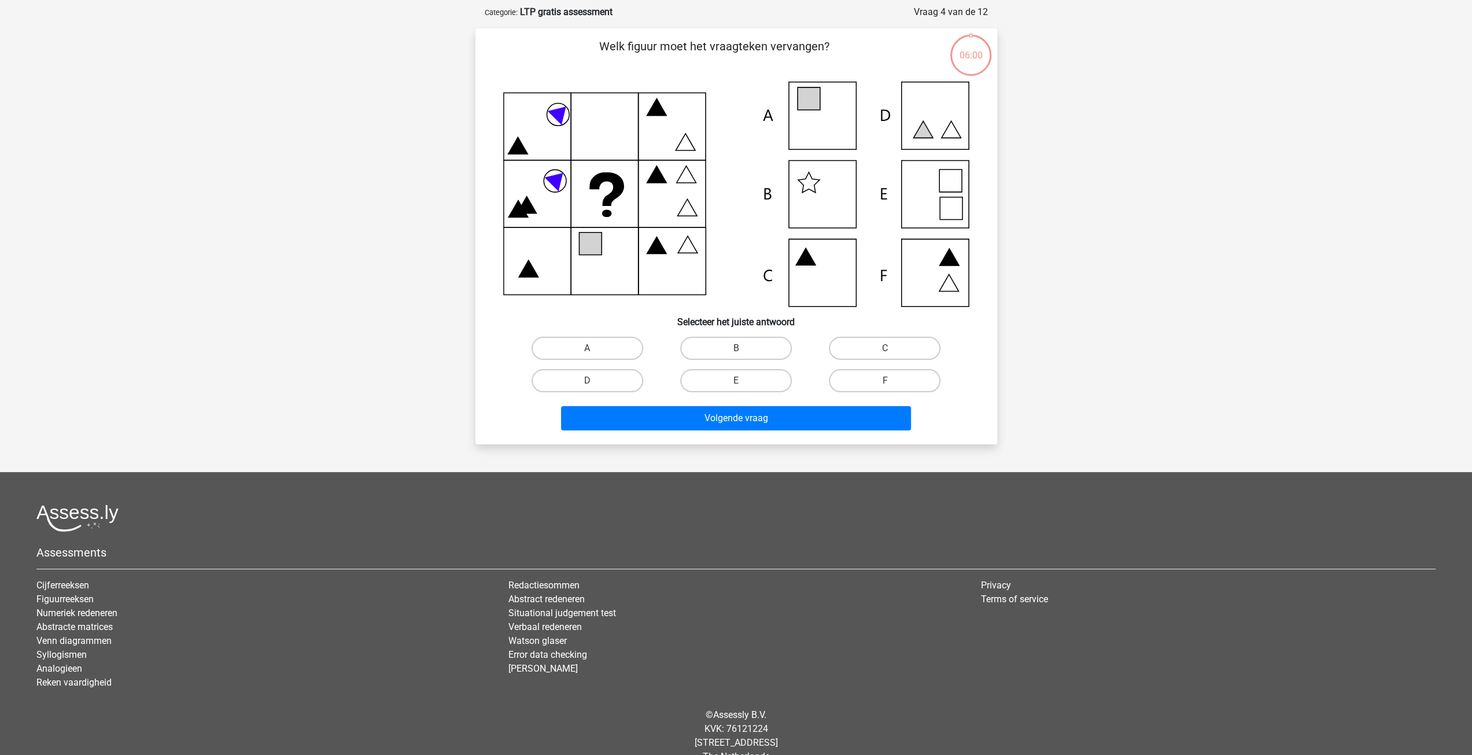
scroll to position [58, 0]
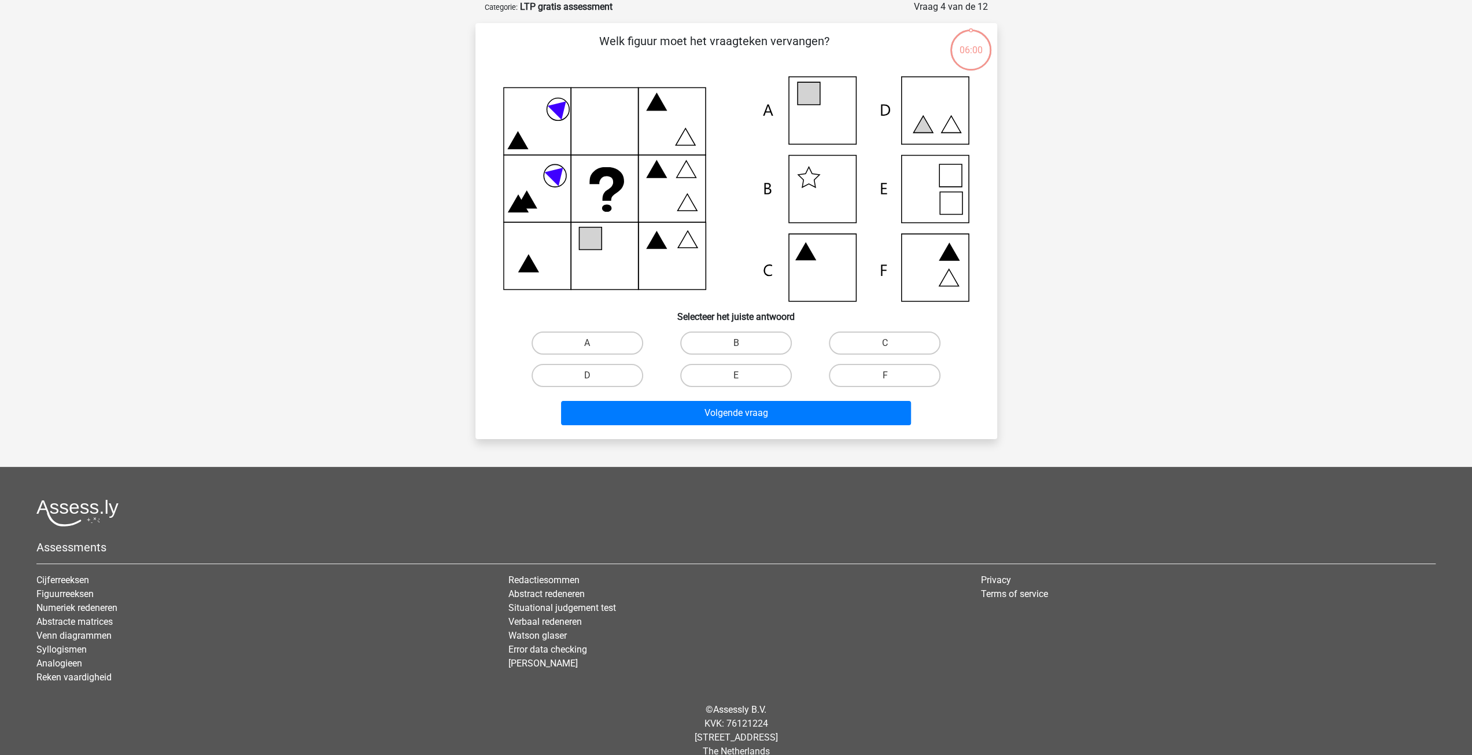
click at [752, 353] on label "B" at bounding box center [736, 342] width 112 height 23
click at [743, 350] on input "B" at bounding box center [740, 347] width 8 height 8
radio input "true"
click at [757, 406] on button "Volgende vraag" at bounding box center [736, 413] width 350 height 24
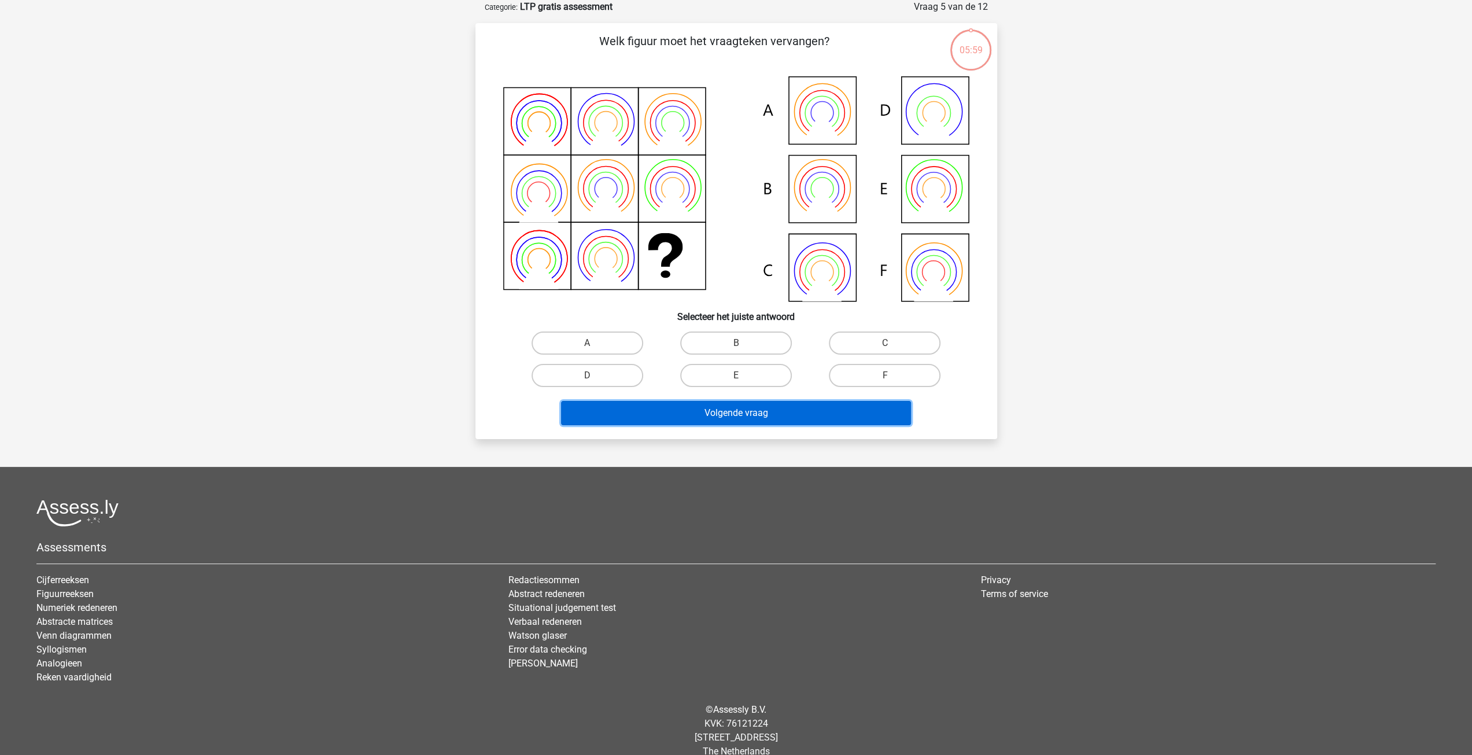
click at [760, 416] on button "Volgende vraag" at bounding box center [736, 413] width 350 height 24
click at [760, 414] on button "Volgende vraag" at bounding box center [736, 413] width 350 height 24
click at [764, 406] on button "Volgende vraag" at bounding box center [736, 413] width 350 height 24
click at [764, 402] on button "Volgende vraag" at bounding box center [736, 413] width 350 height 24
click at [763, 409] on button "Volgende vraag" at bounding box center [736, 413] width 350 height 24
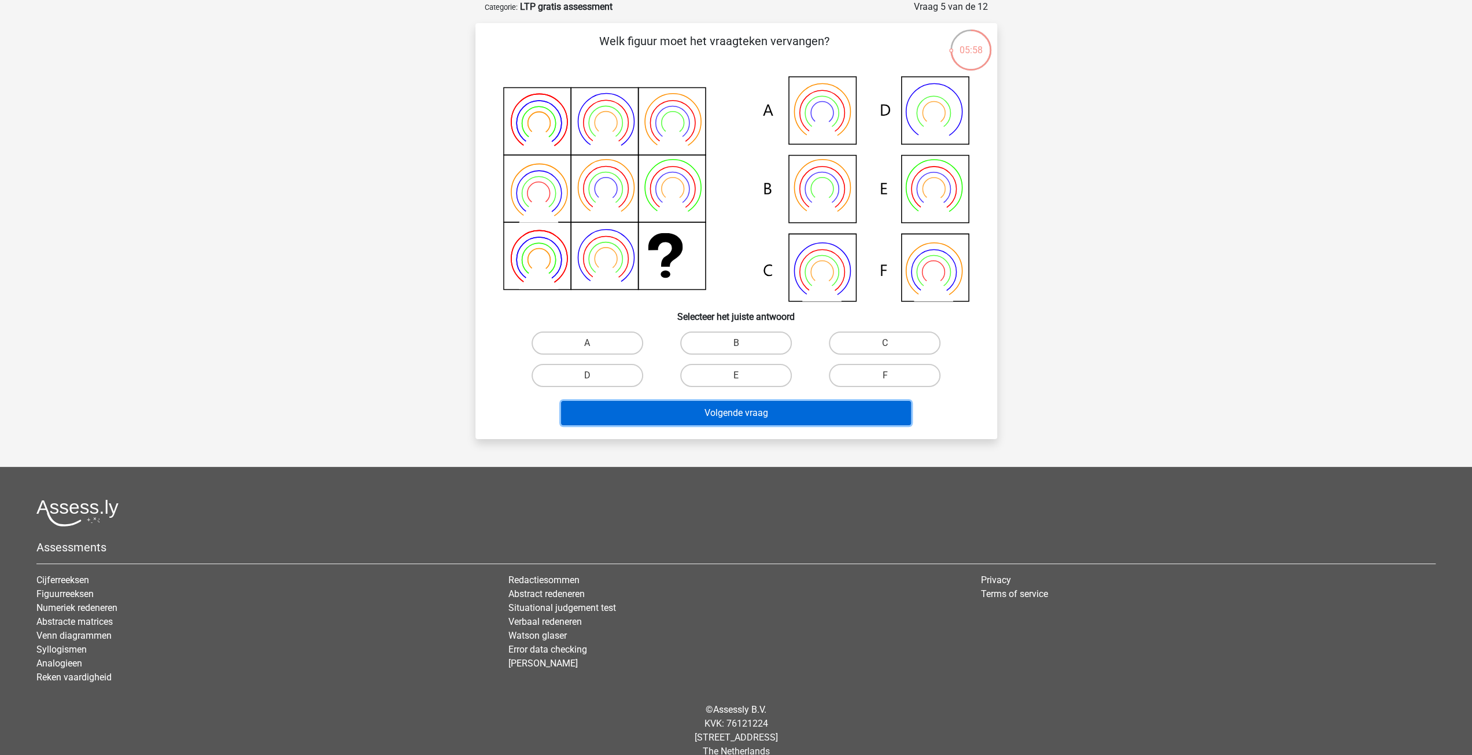
click at [763, 409] on button "Volgende vraag" at bounding box center [736, 413] width 350 height 24
click at [761, 383] on label "E" at bounding box center [736, 375] width 112 height 23
click at [743, 383] on input "E" at bounding box center [740, 379] width 8 height 8
radio input "true"
click at [771, 421] on button "Volgende vraag" at bounding box center [736, 413] width 350 height 24
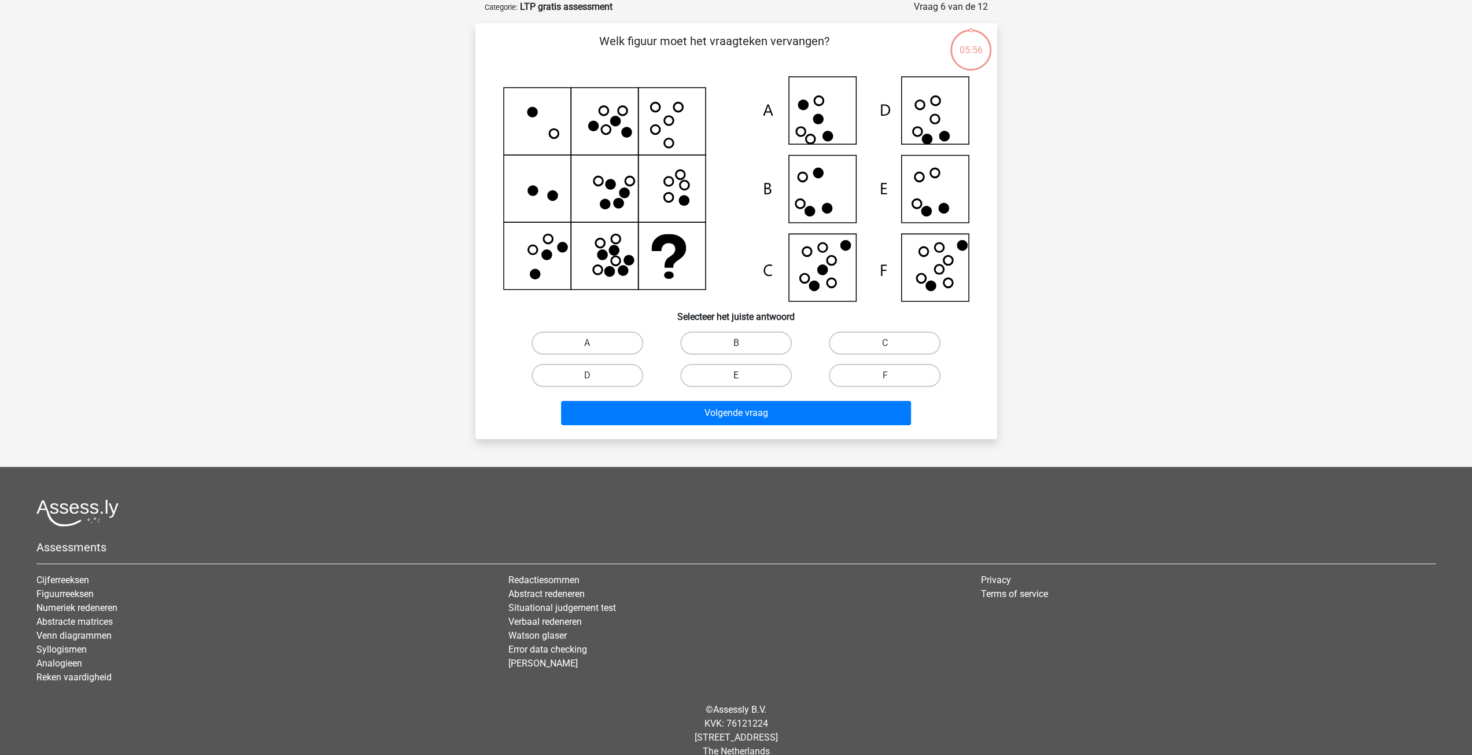
click at [764, 384] on label "E" at bounding box center [736, 375] width 112 height 23
click at [743, 383] on input "E" at bounding box center [740, 379] width 8 height 8
radio input "true"
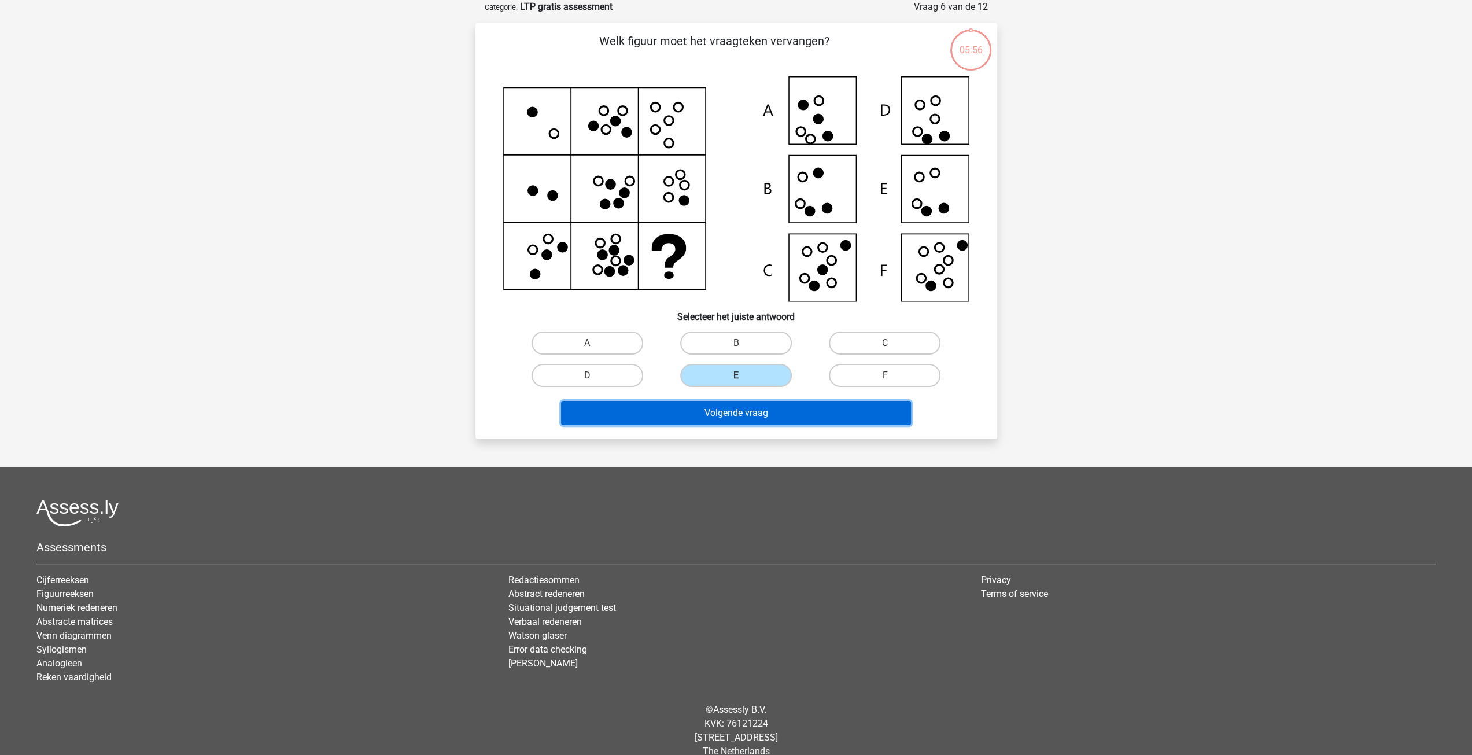
click at [778, 415] on button "Volgende vraag" at bounding box center [736, 413] width 350 height 24
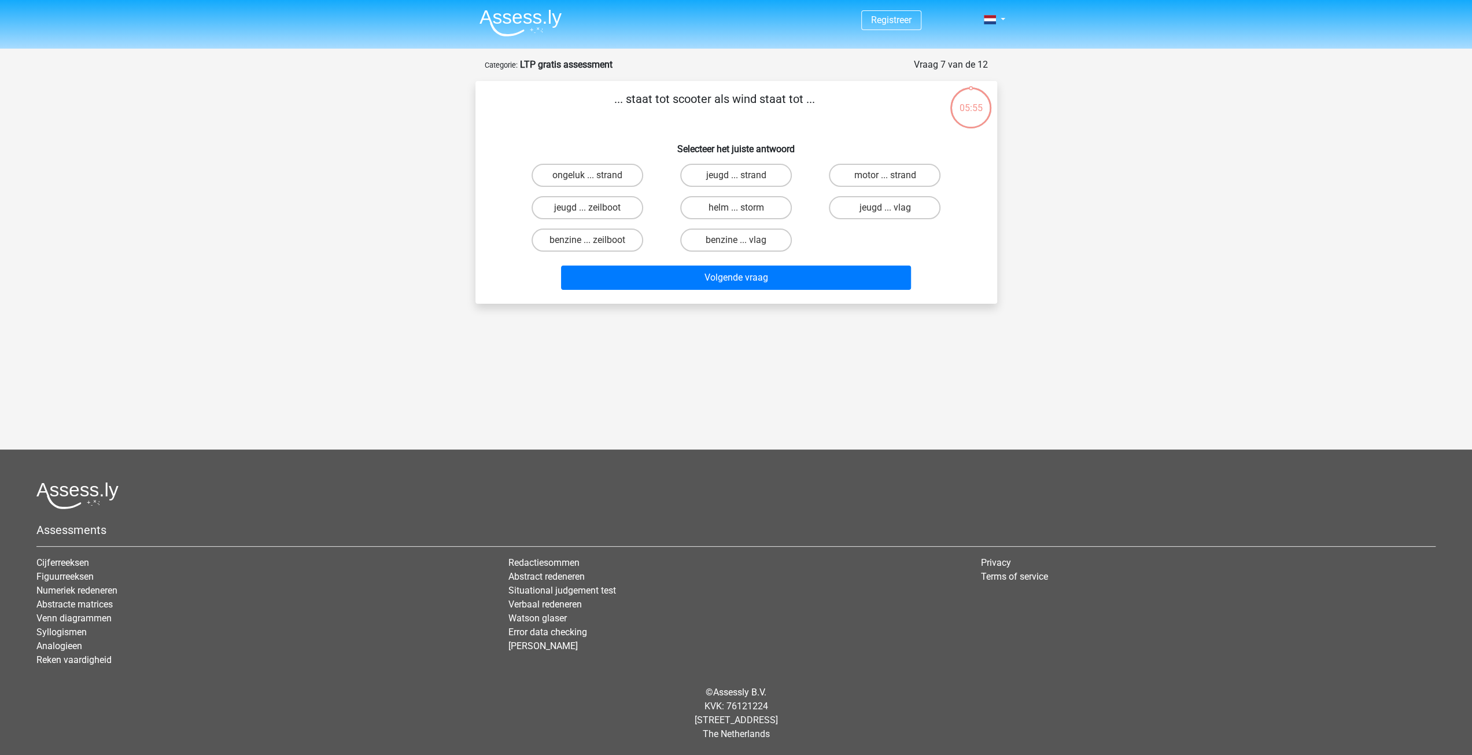
scroll to position [0, 0]
click at [770, 243] on label "benzine ... vlag" at bounding box center [740, 239] width 112 height 23
click at [748, 243] on input "benzine ... vlag" at bounding box center [744, 244] width 8 height 8
radio input "true"
click at [765, 282] on button "Volgende vraag" at bounding box center [741, 277] width 350 height 24
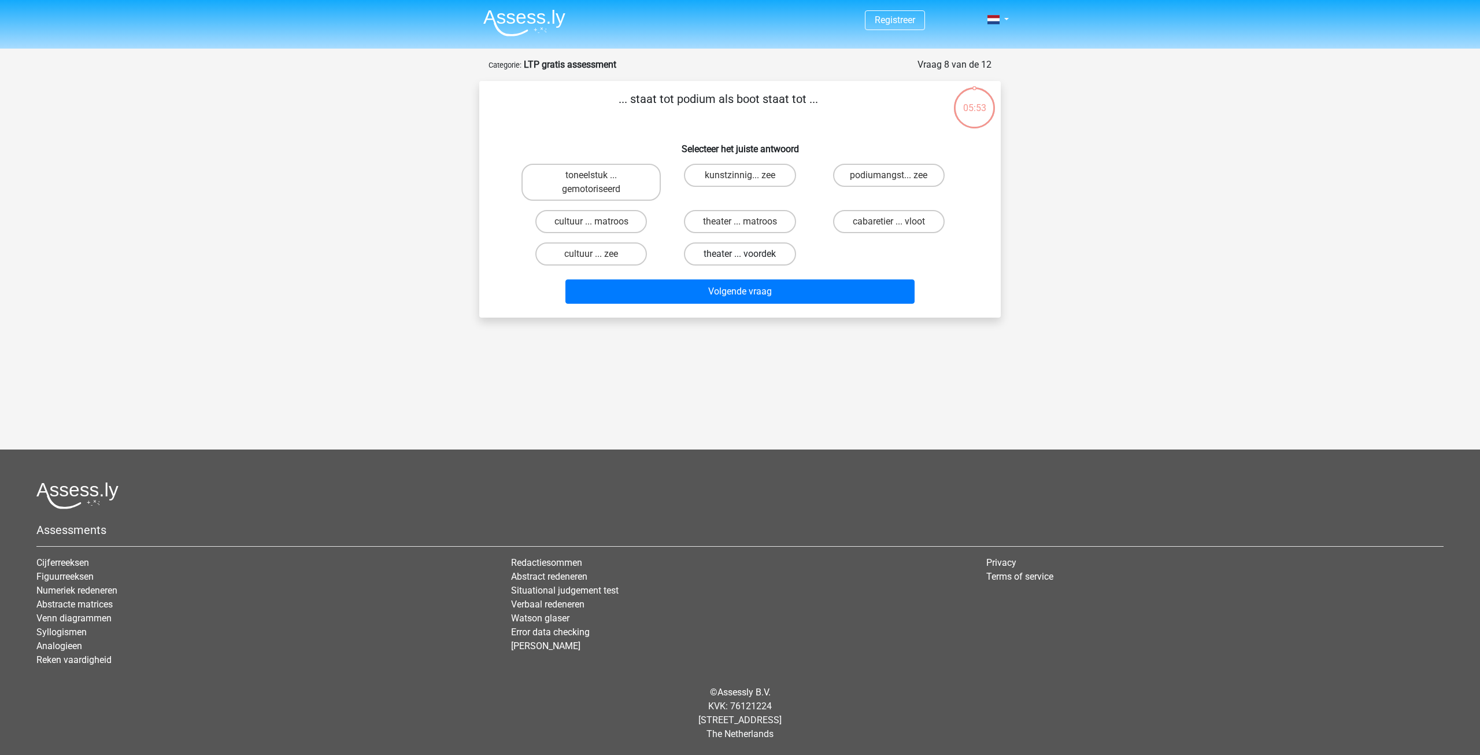
click at [755, 249] on label "theater ... voordek" at bounding box center [740, 253] width 112 height 23
click at [748, 254] on input "theater ... voordek" at bounding box center [744, 258] width 8 height 8
radio input "true"
click at [762, 287] on button "Volgende vraag" at bounding box center [741, 291] width 350 height 24
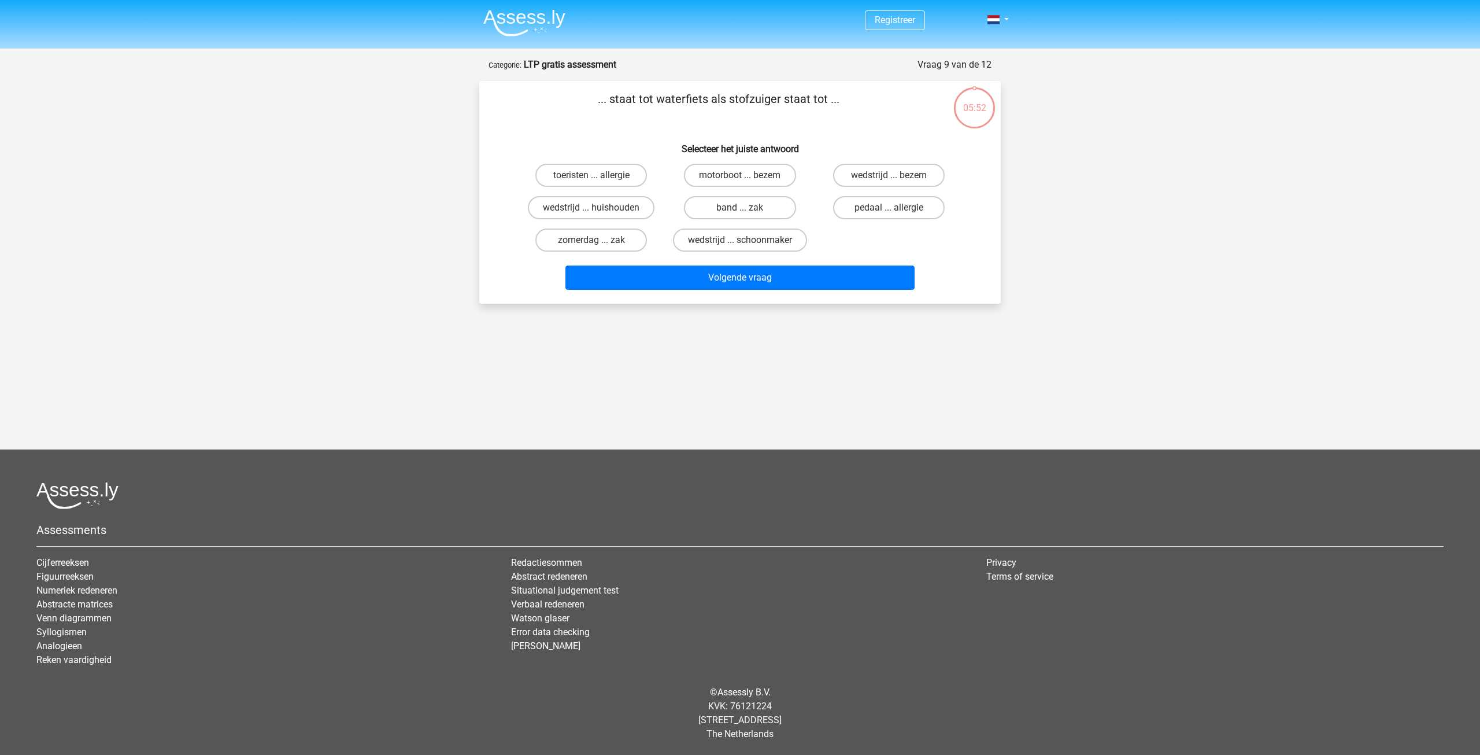
click at [755, 254] on div "wedstrijd ... schoonmaker" at bounding box center [740, 240] width 149 height 32
click at [759, 239] on label "wedstrijd ... schoonmaker" at bounding box center [740, 239] width 134 height 23
click at [748, 240] on input "wedstrijd ... schoonmaker" at bounding box center [744, 244] width 8 height 8
radio input "true"
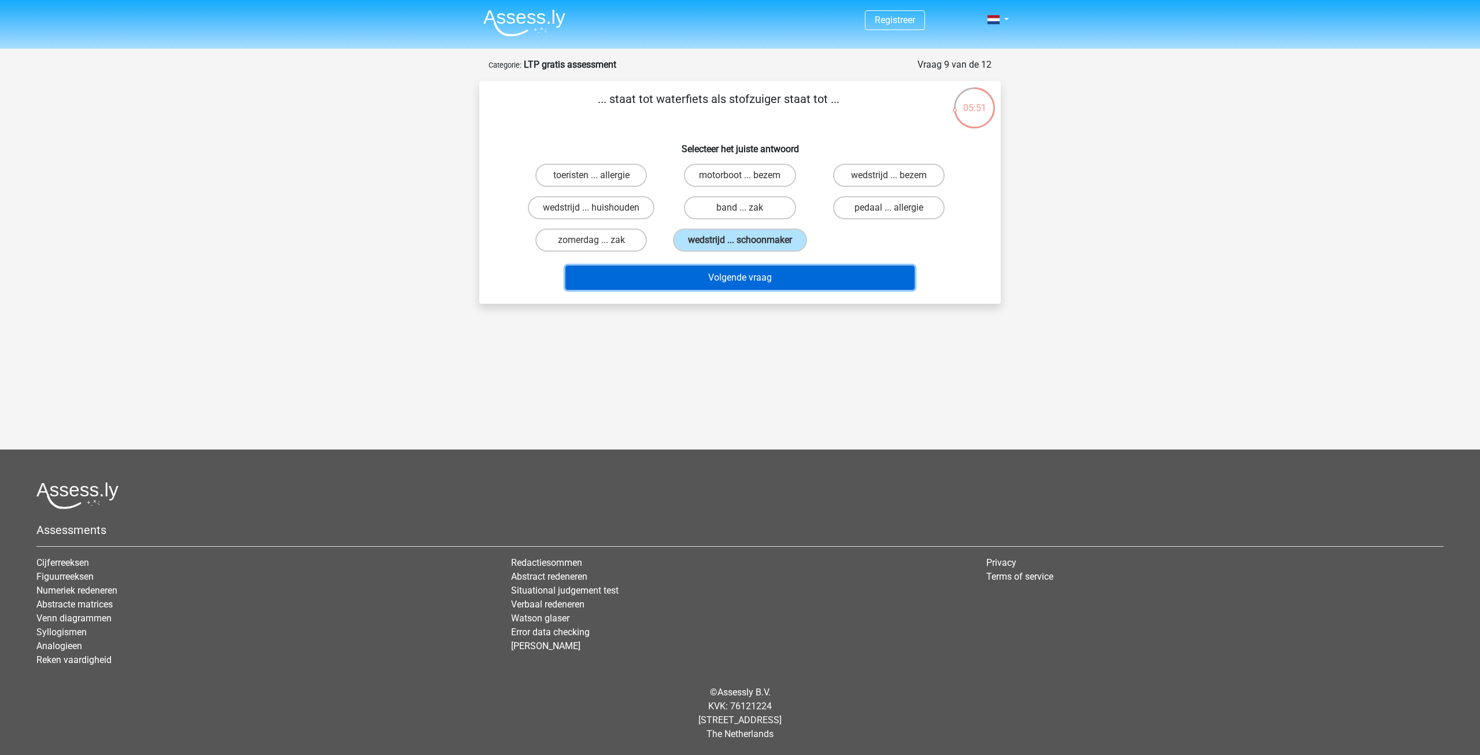
click at [761, 270] on button "Volgende vraag" at bounding box center [741, 277] width 350 height 24
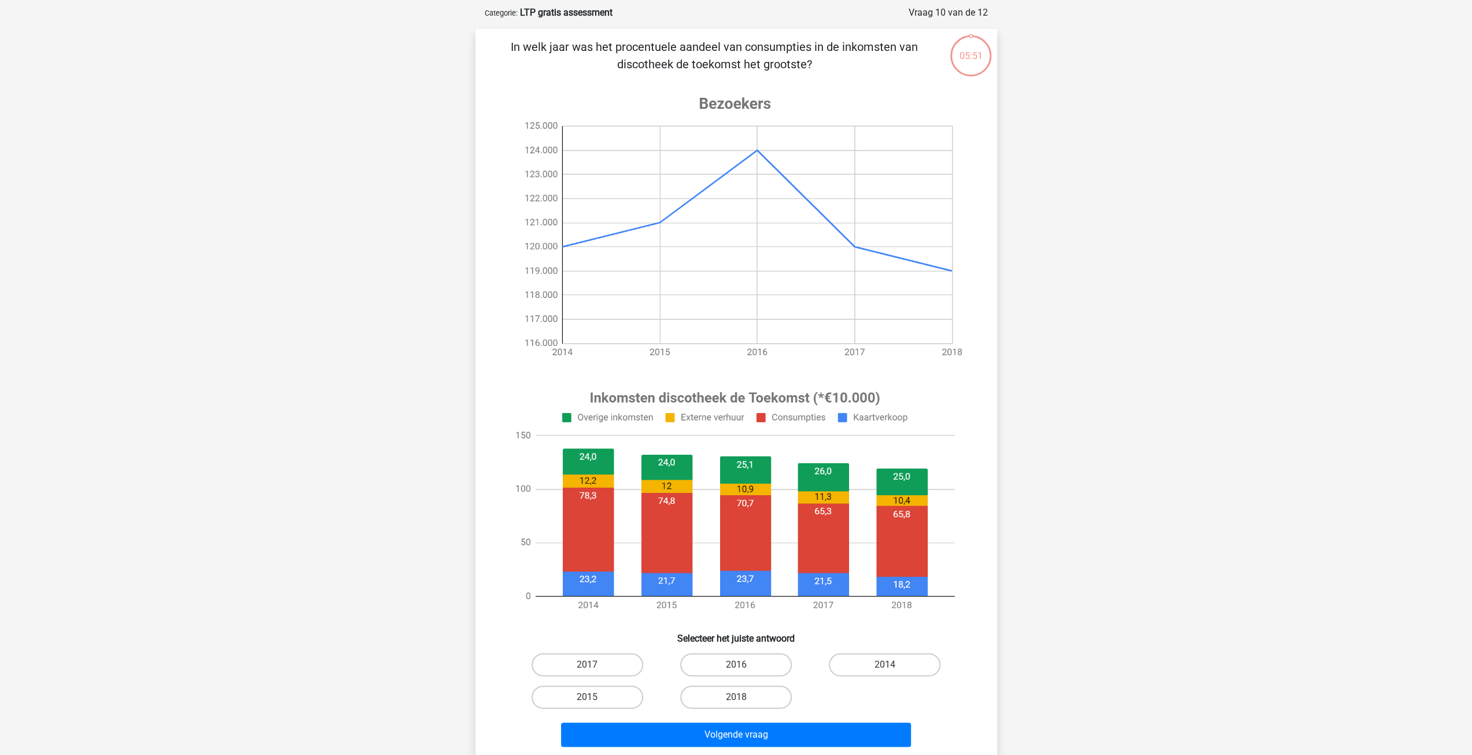
scroll to position [58, 0]
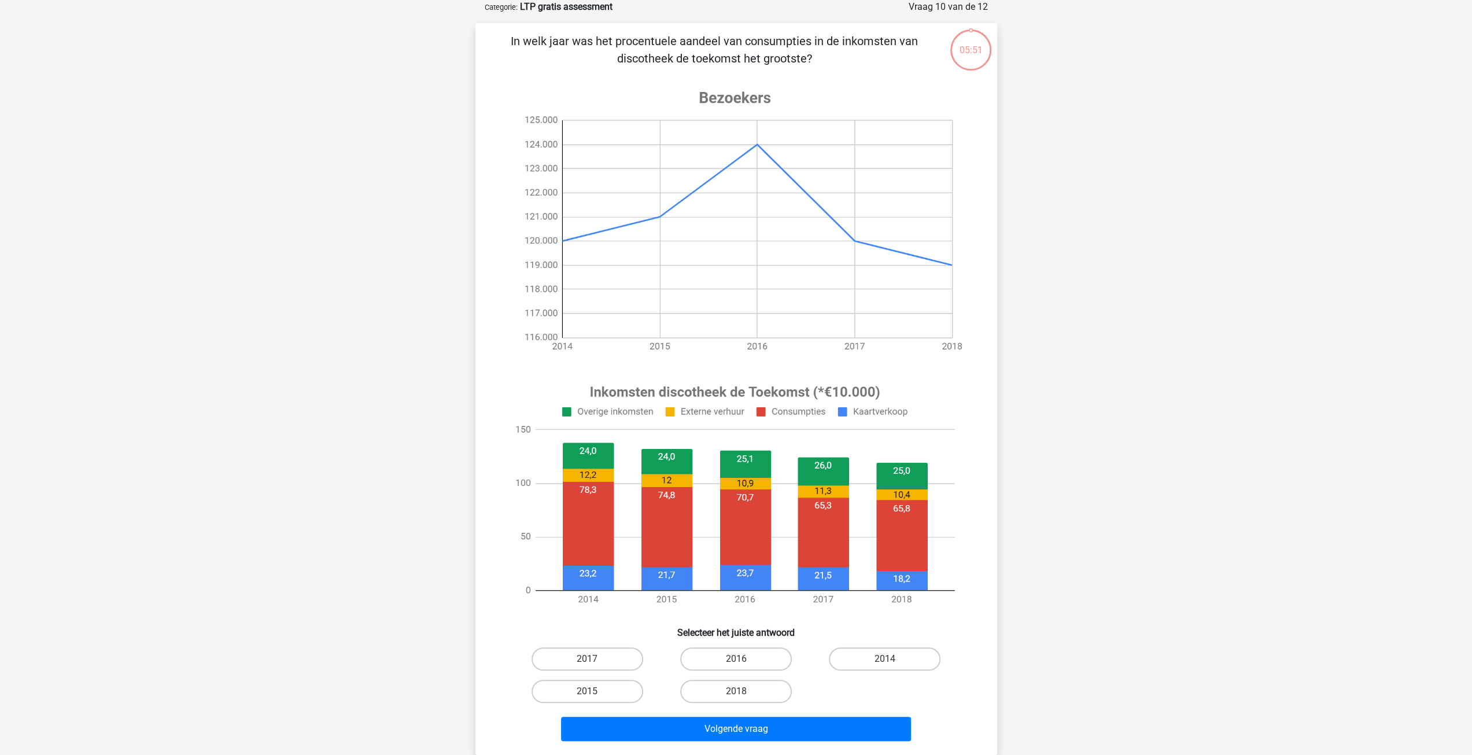
click at [766, 237] on image at bounding box center [734, 220] width 463 height 289
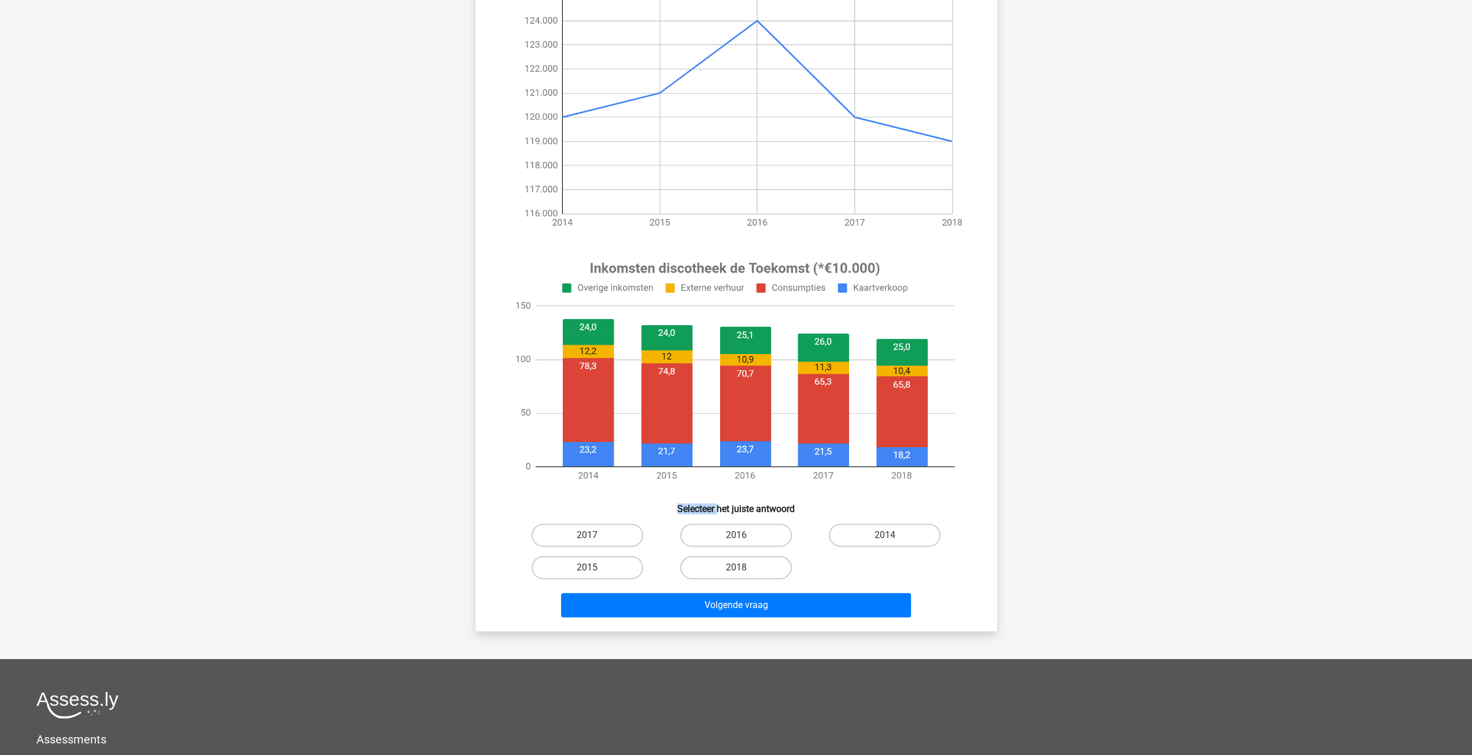
scroll to position [158, 0]
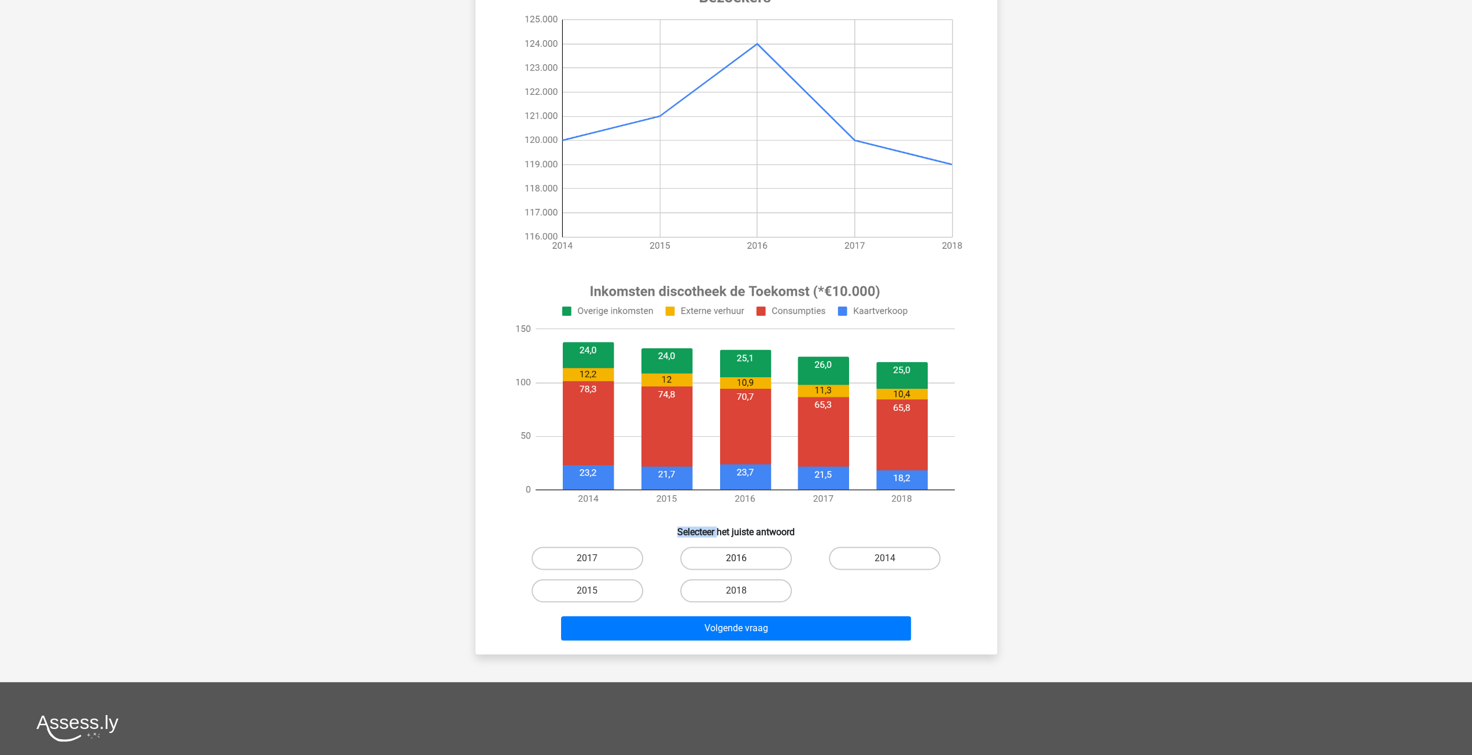
click at [752, 560] on label "2016" at bounding box center [736, 557] width 112 height 23
click at [743, 560] on input "2016" at bounding box center [740, 562] width 8 height 8
radio input "true"
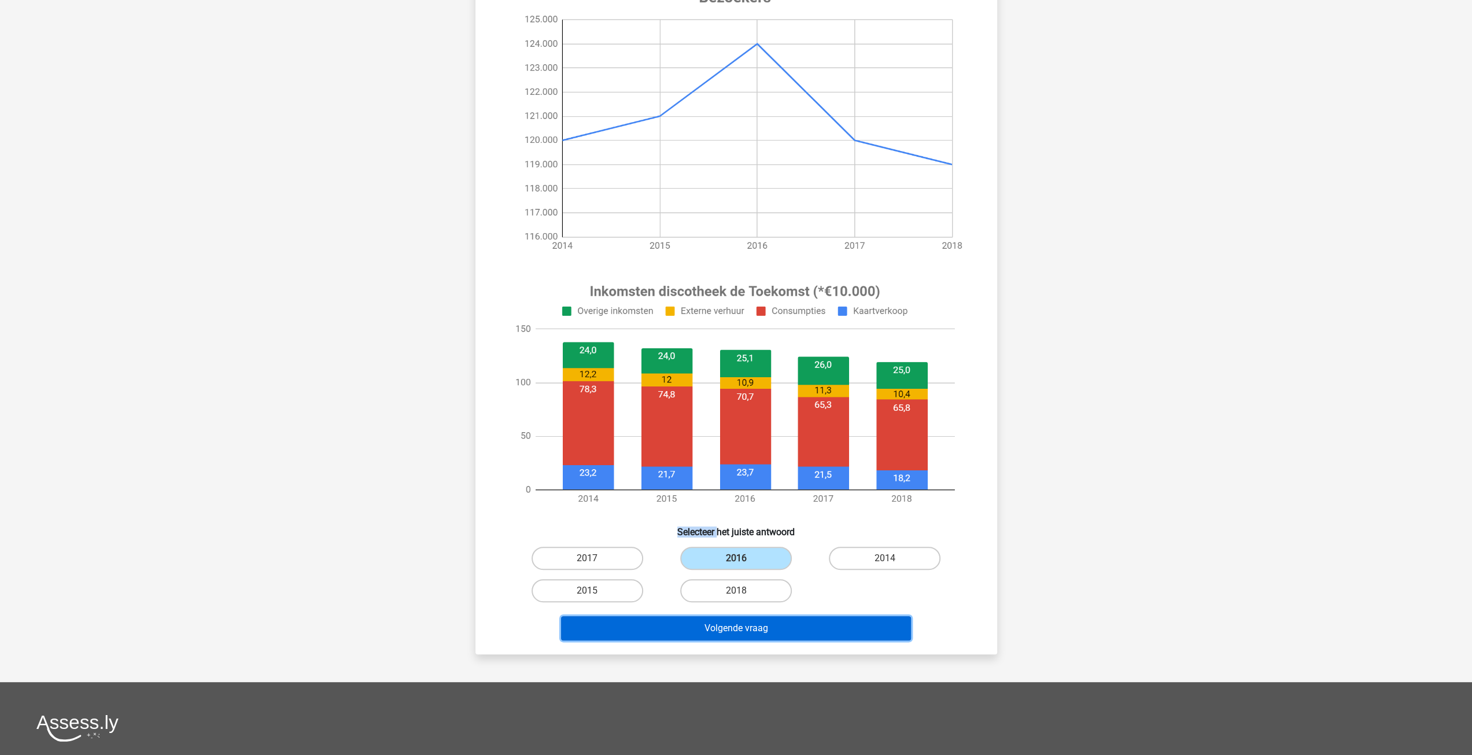
click at [790, 637] on button "Volgende vraag" at bounding box center [736, 628] width 350 height 24
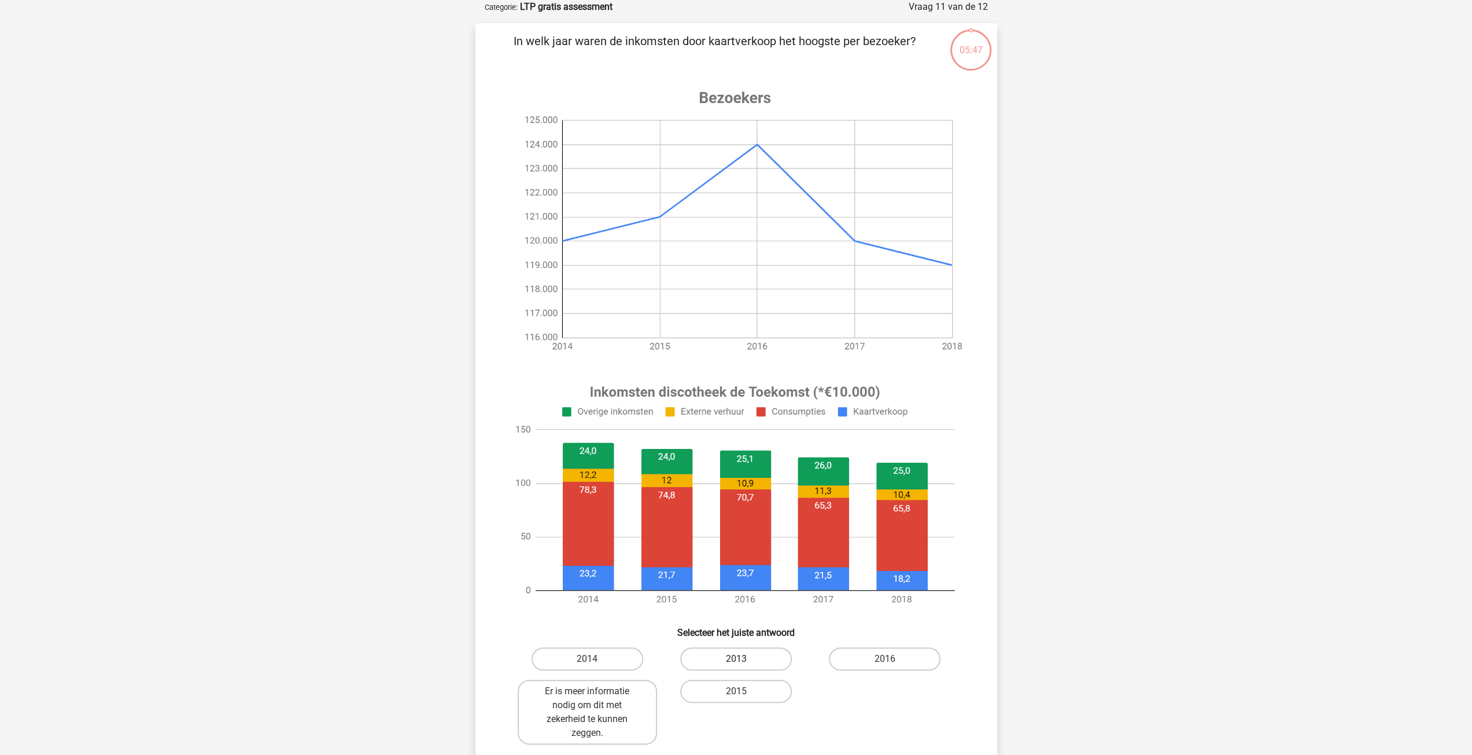
click at [775, 659] on label "2013" at bounding box center [736, 658] width 112 height 23
click at [743, 659] on input "2013" at bounding box center [740, 663] width 8 height 8
radio input "true"
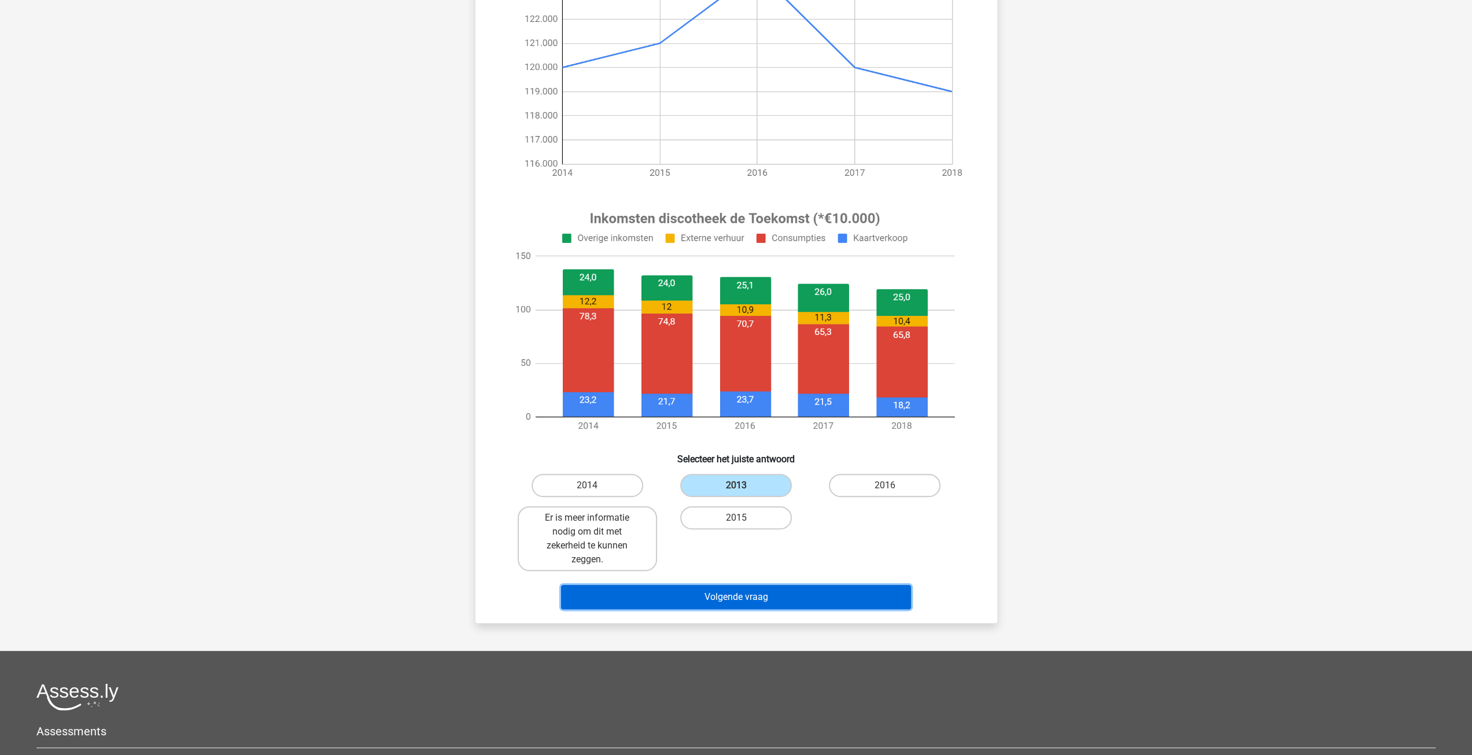
click at [788, 593] on button "Volgende vraag" at bounding box center [736, 597] width 350 height 24
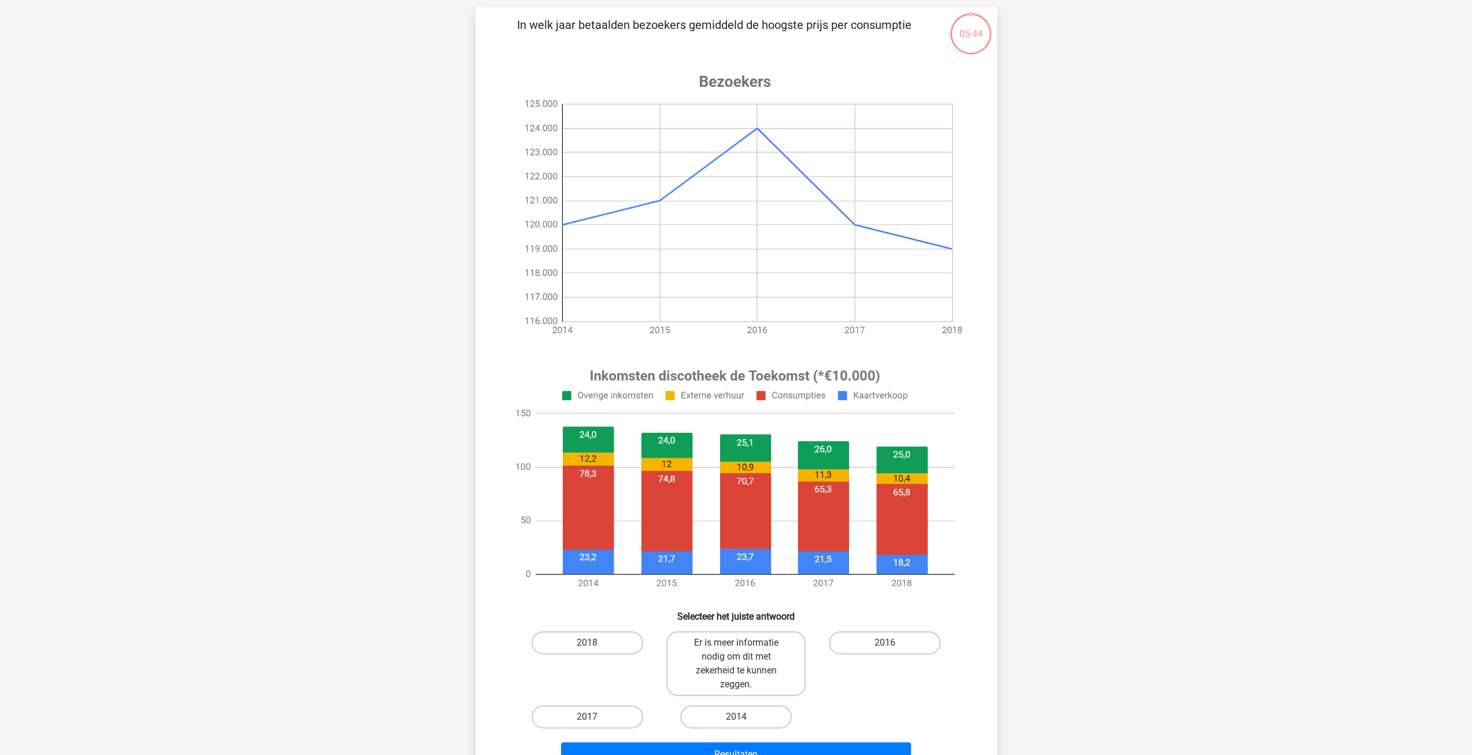
scroll to position [58, 0]
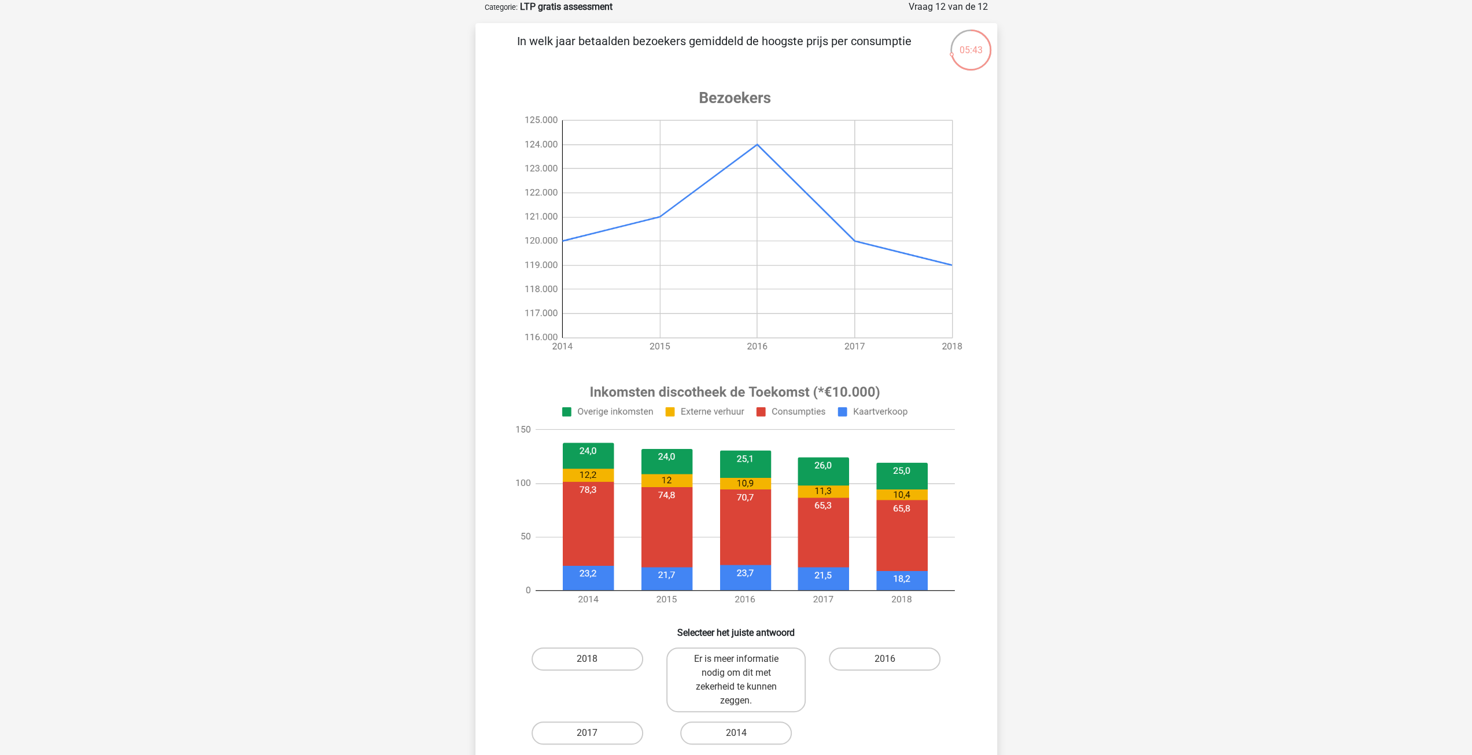
click at [789, 426] on image at bounding box center [734, 495] width 463 height 242
click at [746, 494] on image at bounding box center [734, 495] width 463 height 242
drag, startPoint x: 869, startPoint y: 633, endPoint x: 871, endPoint y: 644, distance: 11.4
click at [869, 635] on h6 "Selecteer het juiste antwoord" at bounding box center [736, 628] width 485 height 20
click at [873, 656] on label "2016" at bounding box center [885, 658] width 112 height 23
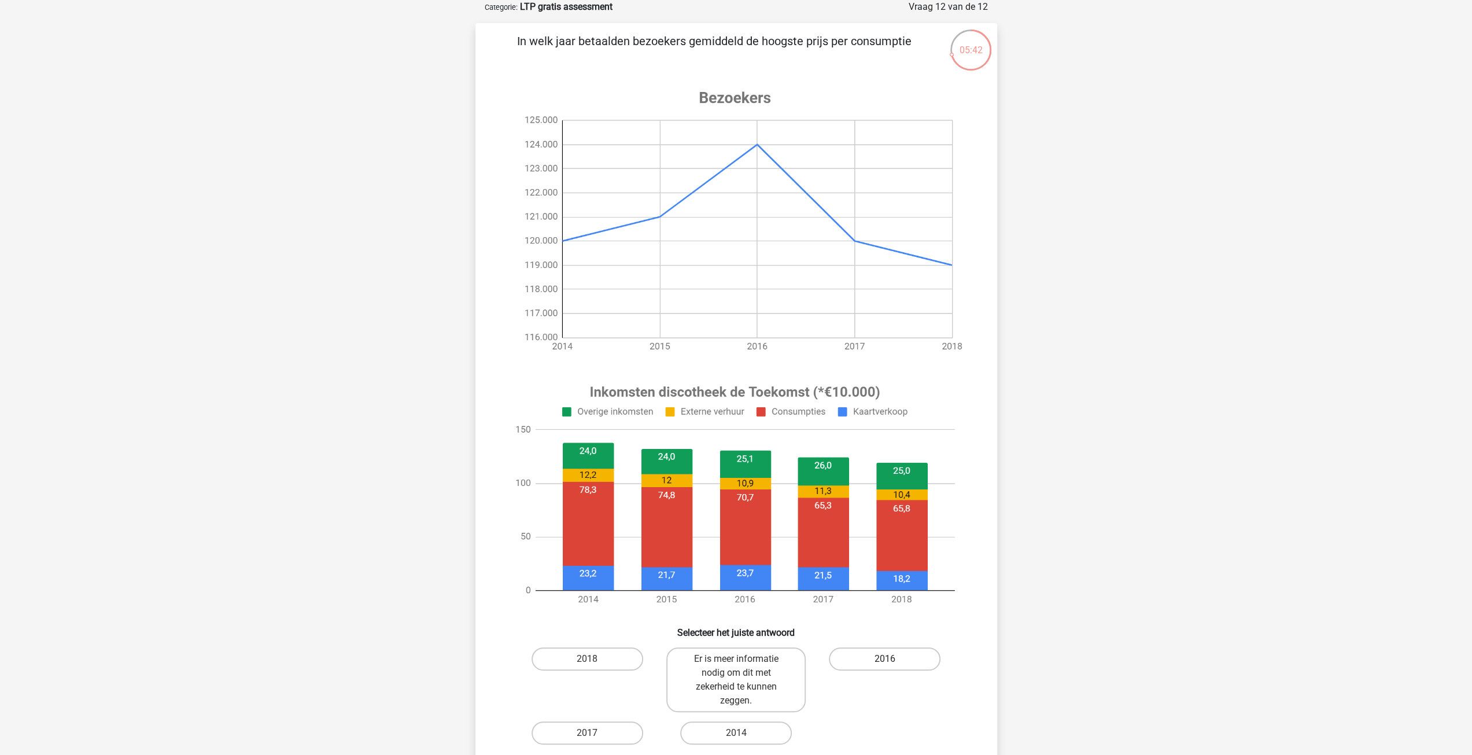
click at [885, 659] on input "2016" at bounding box center [889, 663] width 8 height 8
radio input "true"
click at [648, 658] on div "2018 Er is meer informatie nodig om dit met zekerheid te kunnen zeggen. 2016 20…" at bounding box center [736, 695] width 446 height 106
click at [618, 660] on label "2018" at bounding box center [587, 658] width 112 height 23
click at [594, 660] on input "2018" at bounding box center [591, 663] width 8 height 8
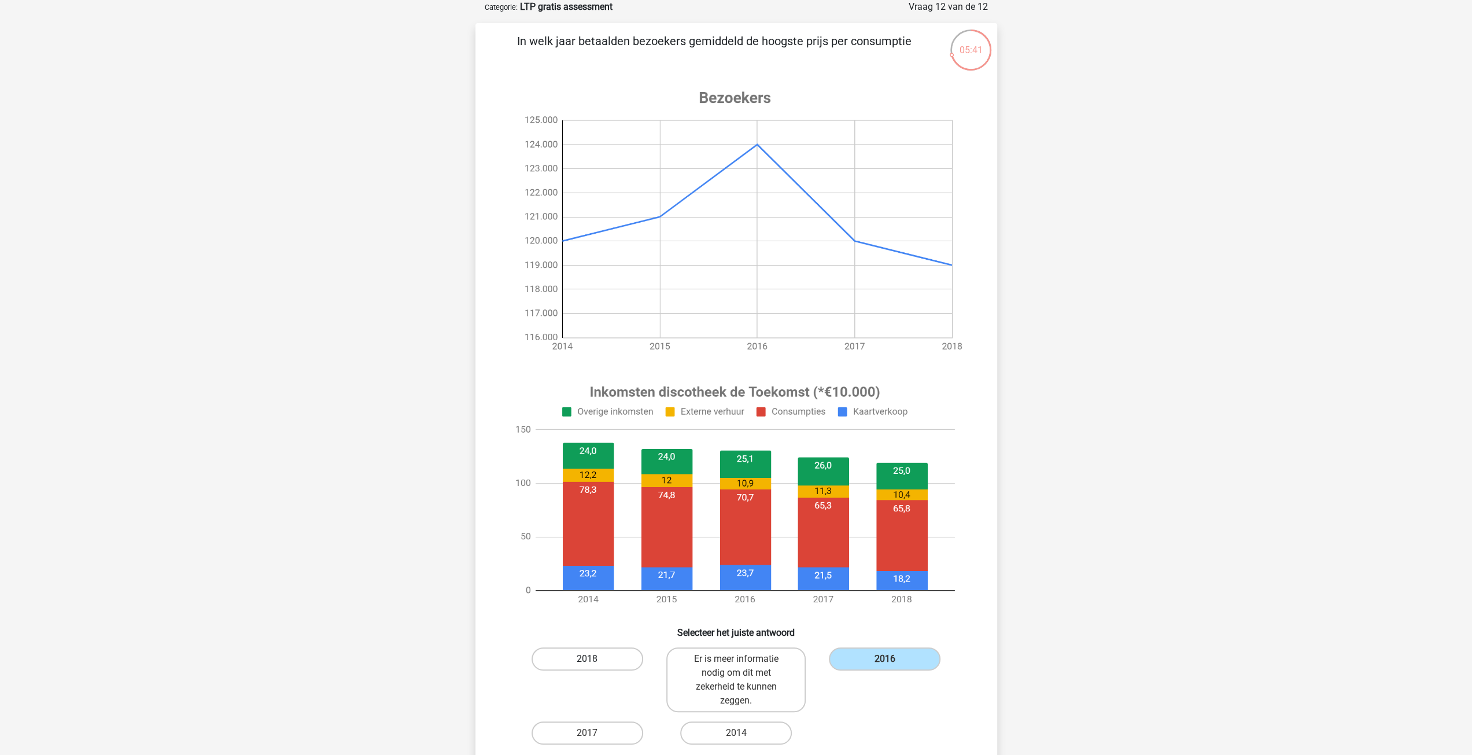
radio input "true"
click at [631, 727] on label "2017" at bounding box center [587, 732] width 112 height 23
click at [594, 733] on input "2017" at bounding box center [591, 737] width 8 height 8
radio input "true"
click at [710, 737] on label "2014" at bounding box center [736, 732] width 112 height 23
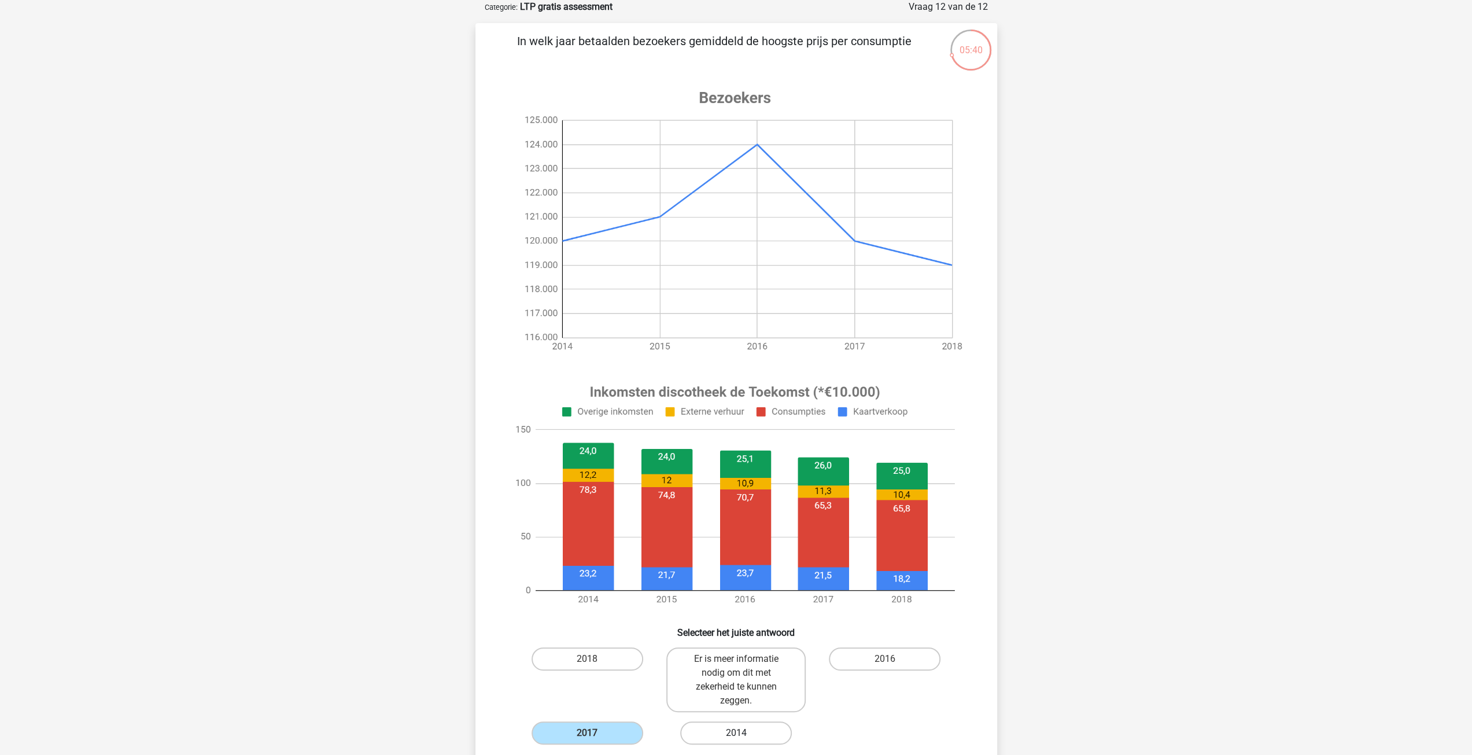
click at [736, 737] on input "2014" at bounding box center [740, 737] width 8 height 8
radio input "true"
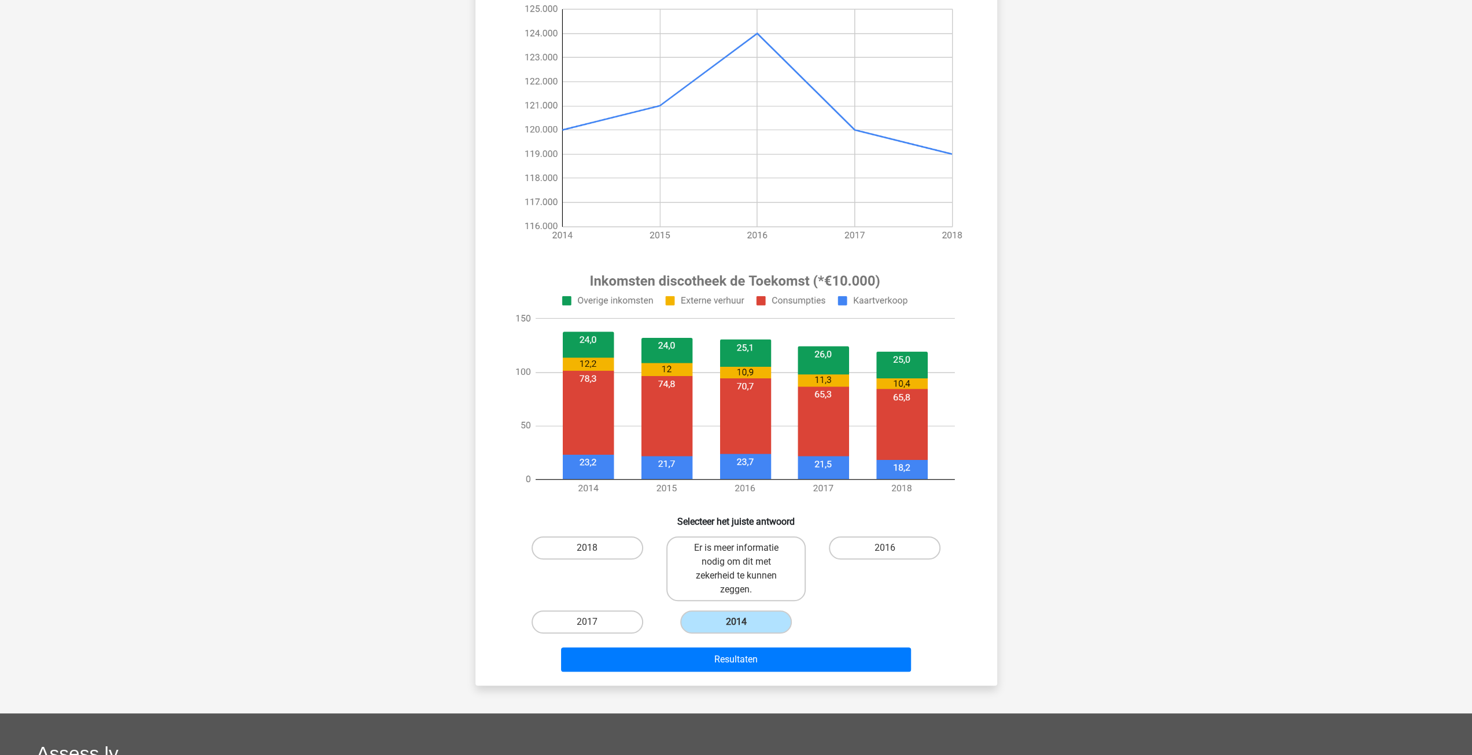
scroll to position [173, 0]
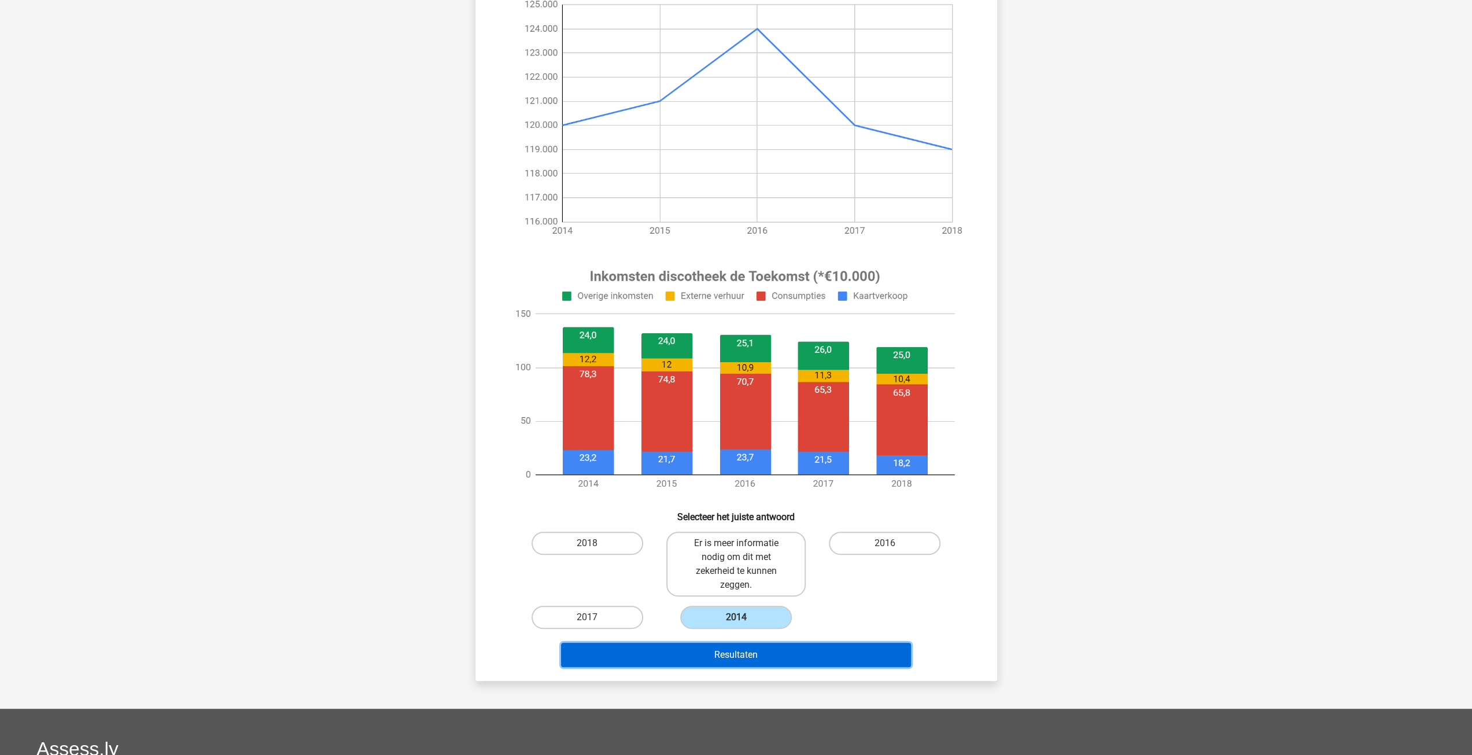
click at [733, 652] on button "Resultaten" at bounding box center [736, 654] width 350 height 24
